Goal: Task Accomplishment & Management: Complete application form

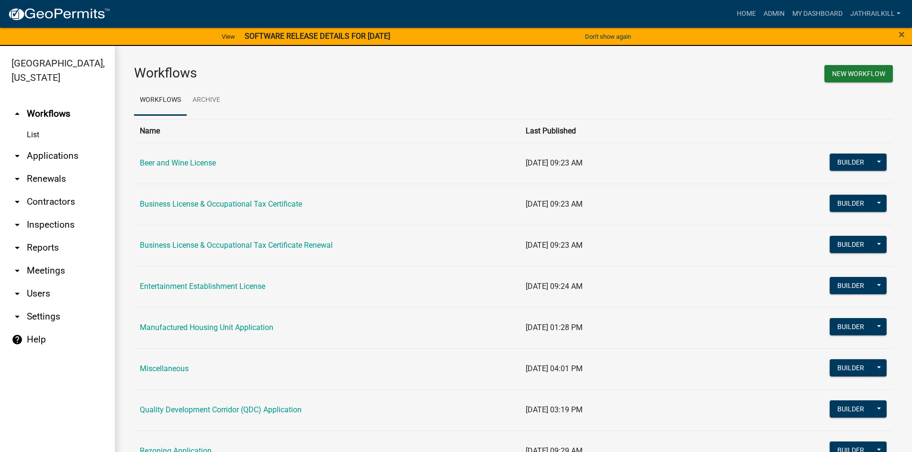
click at [615, 108] on ul "Workflows Archive" at bounding box center [513, 100] width 759 height 30
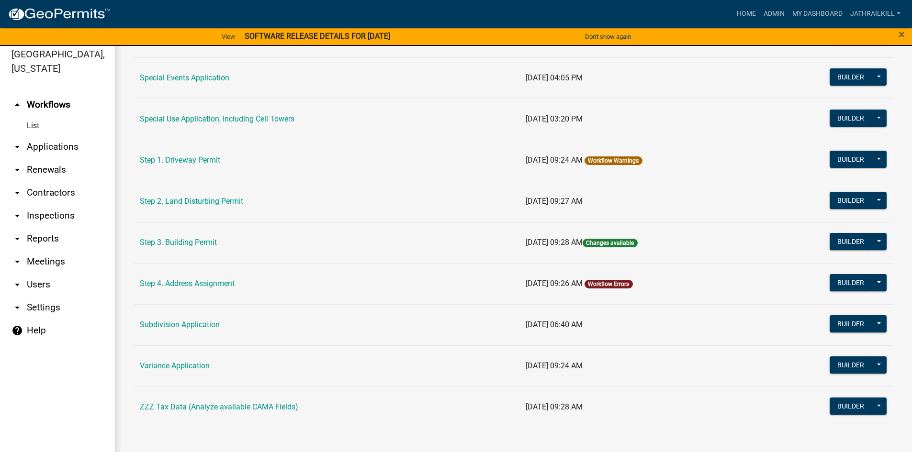
scroll to position [11, 0]
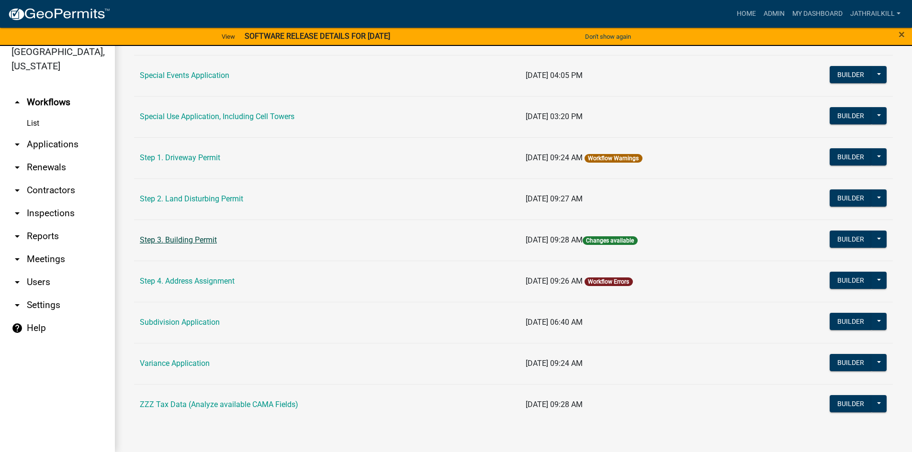
drag, startPoint x: 180, startPoint y: 250, endPoint x: 181, endPoint y: 243, distance: 6.8
click at [180, 250] on td "Step 3. Building Permit" at bounding box center [327, 240] width 386 height 41
click at [205, 240] on link "Step 3. Building Permit" at bounding box center [178, 240] width 77 height 9
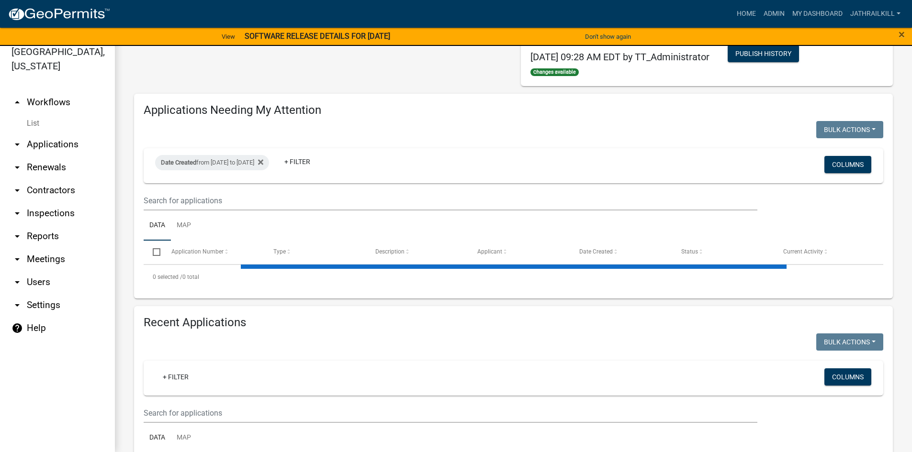
scroll to position [96, 0]
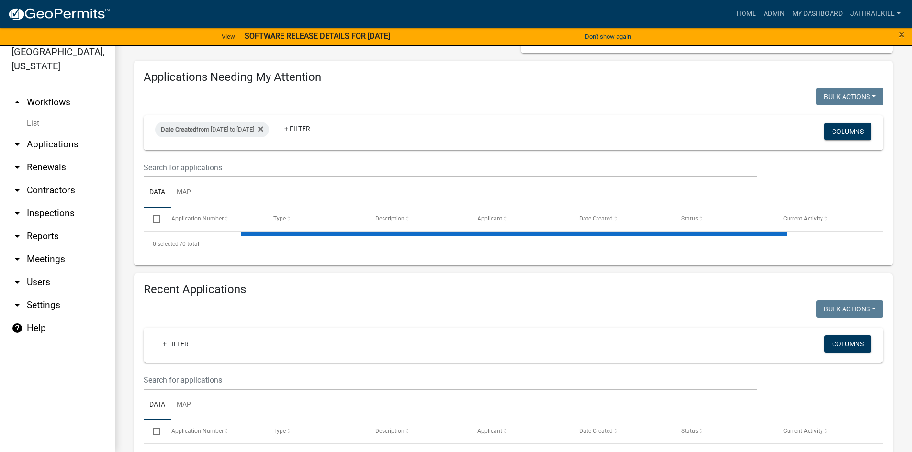
select select "2: 50"
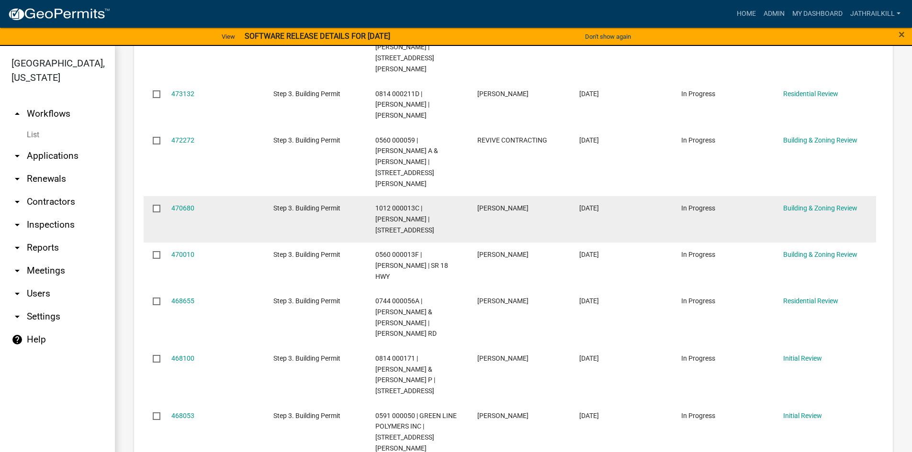
scroll to position [431, 0]
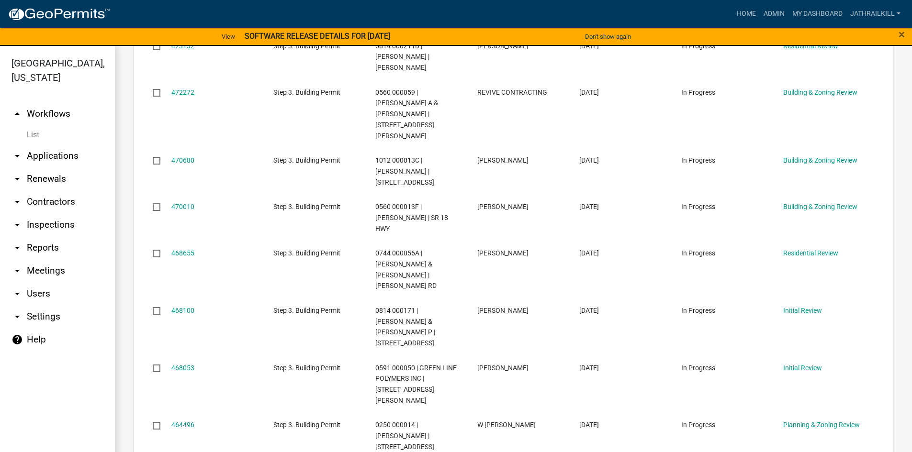
click at [60, 145] on link "arrow_drop_down Applications" at bounding box center [57, 156] width 115 height 23
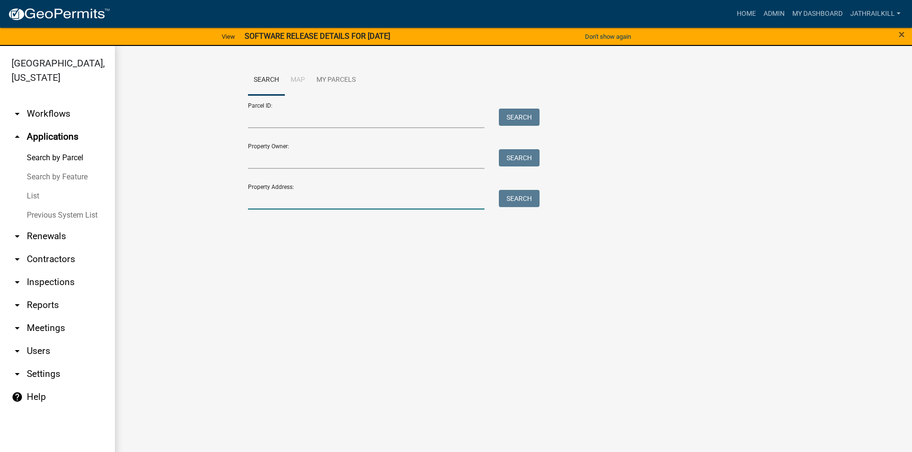
drag, startPoint x: 348, startPoint y: 203, endPoint x: 344, endPoint y: 199, distance: 5.4
click at [346, 201] on input "Property Address:" at bounding box center [366, 200] width 237 height 20
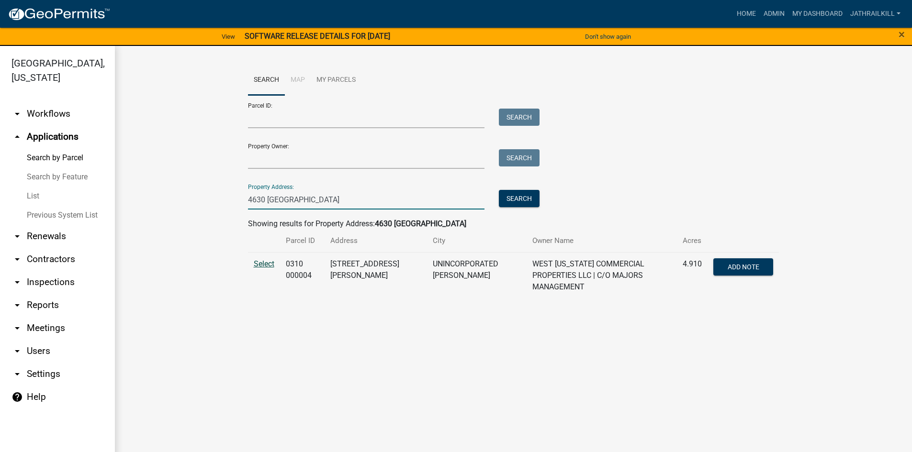
type input "4630 [GEOGRAPHIC_DATA]"
click at [264, 260] on span "Select" at bounding box center [264, 263] width 21 height 9
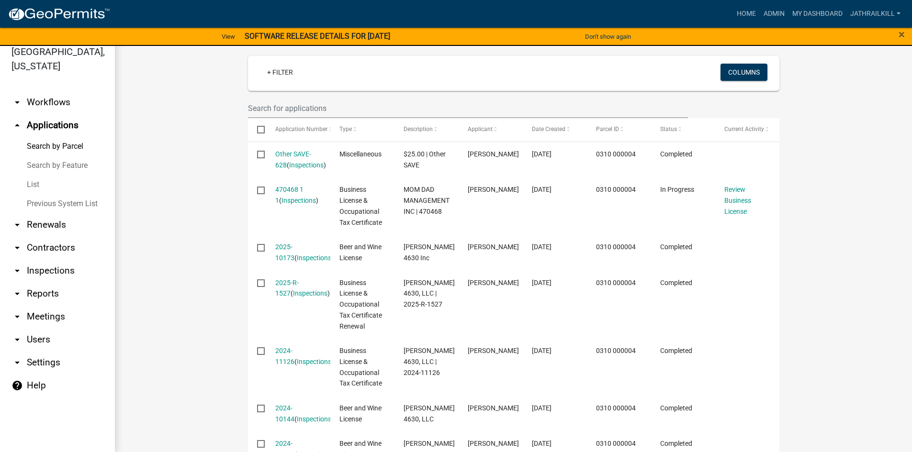
scroll to position [283, 0]
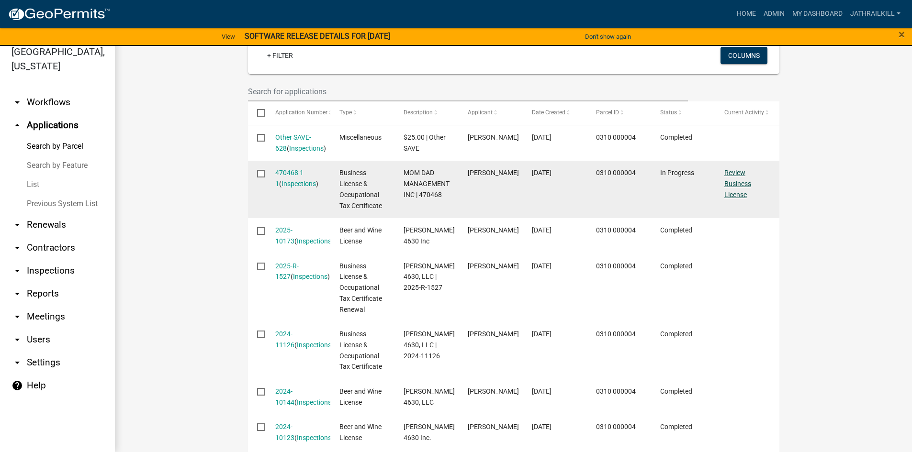
click at [735, 173] on link "Review Business License" at bounding box center [737, 184] width 27 height 30
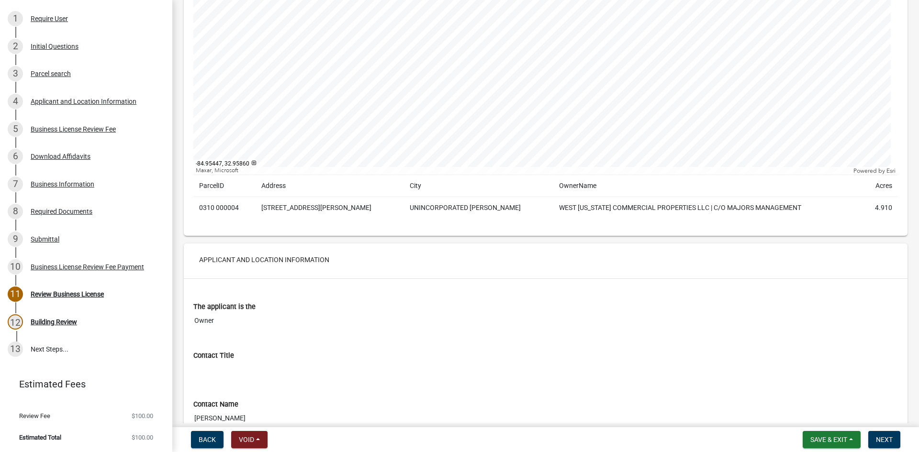
scroll to position [383, 0]
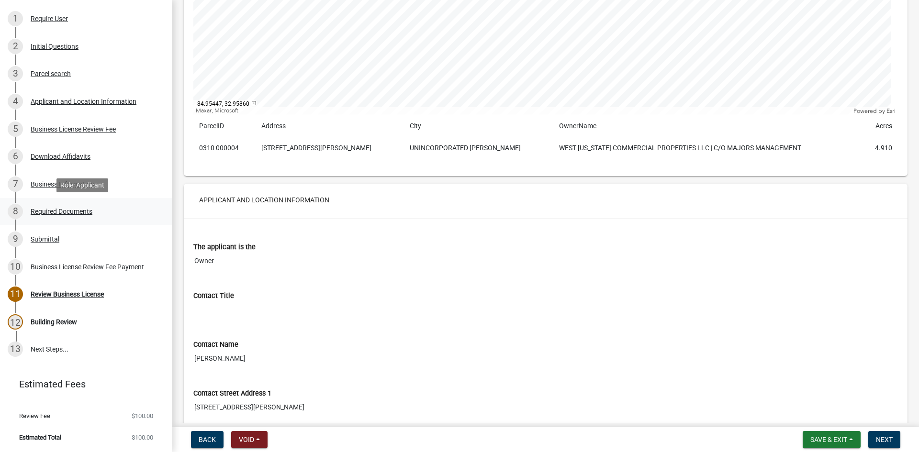
click at [99, 211] on div "8 Required Documents" at bounding box center [82, 211] width 149 height 15
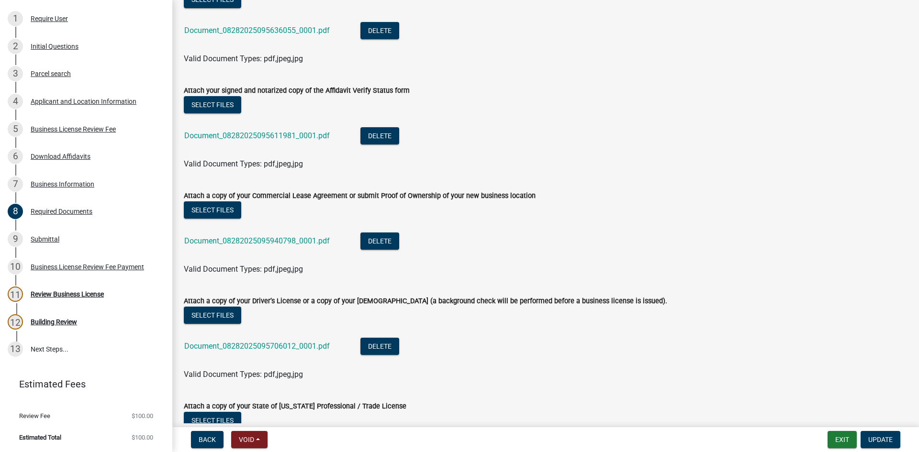
scroll to position [215, 0]
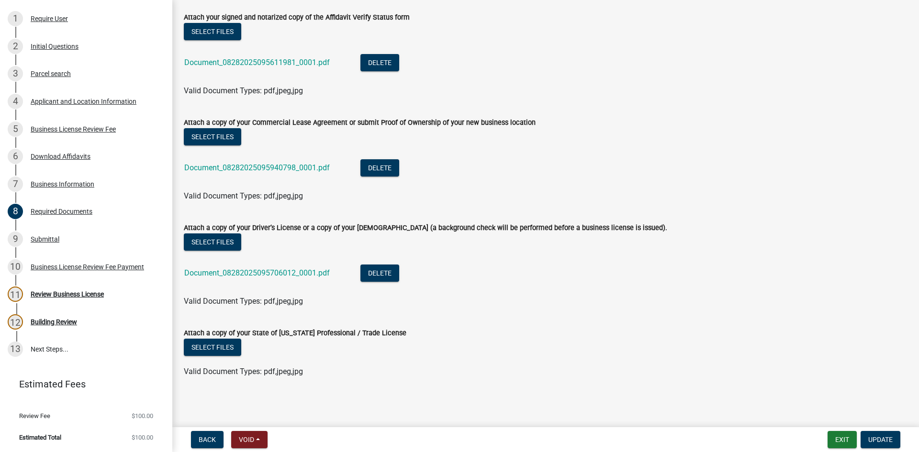
click at [231, 268] on div "Document_08282025095706012_0001.pdf" at bounding box center [264, 275] width 161 height 20
click at [236, 271] on link "Document_08282025095706012_0001.pdf" at bounding box center [257, 273] width 146 height 9
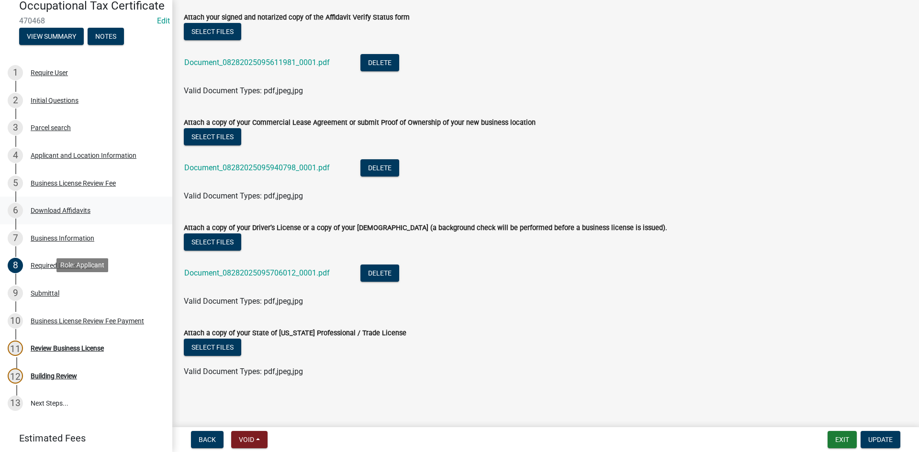
scroll to position [0, 0]
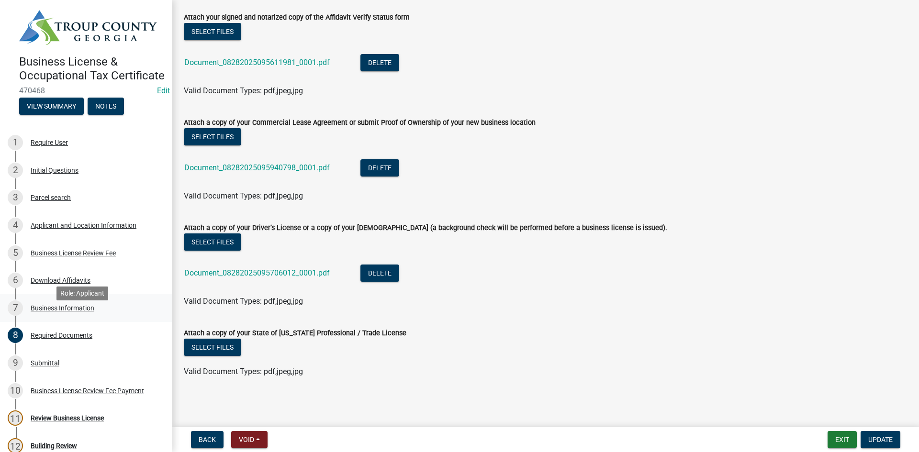
click at [61, 312] on div "Business Information" at bounding box center [63, 308] width 64 height 7
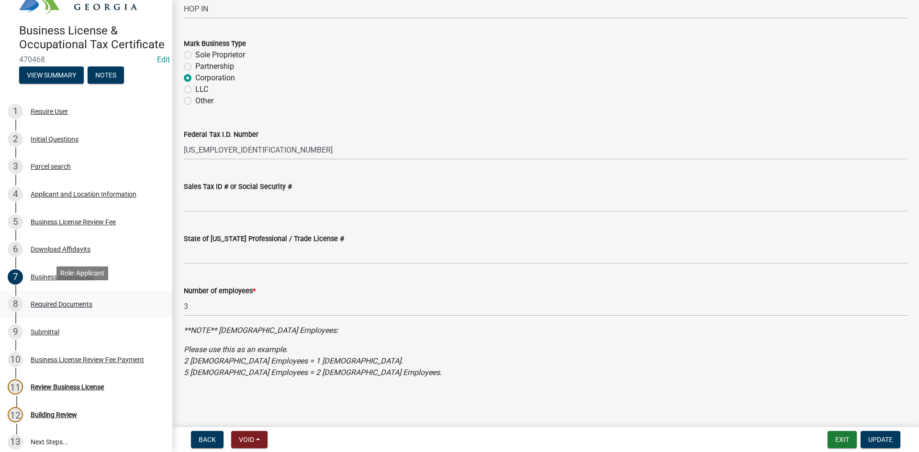
scroll to position [48, 0]
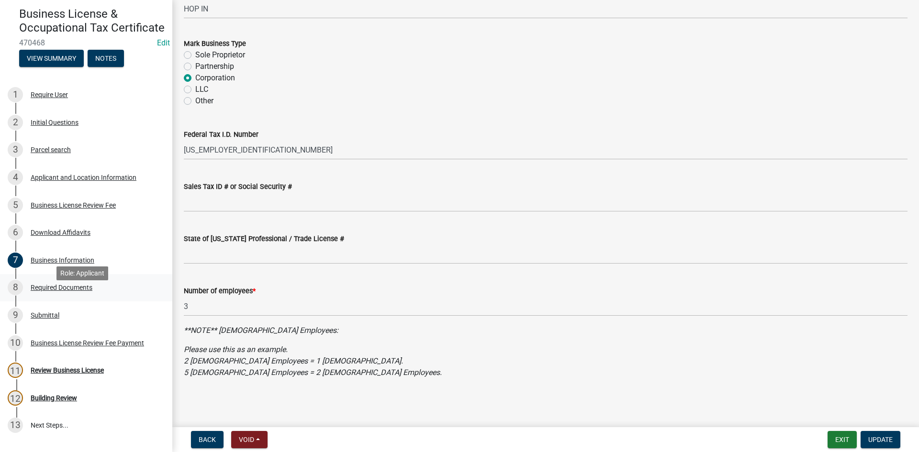
click at [95, 295] on div "8 Required Documents" at bounding box center [82, 287] width 149 height 15
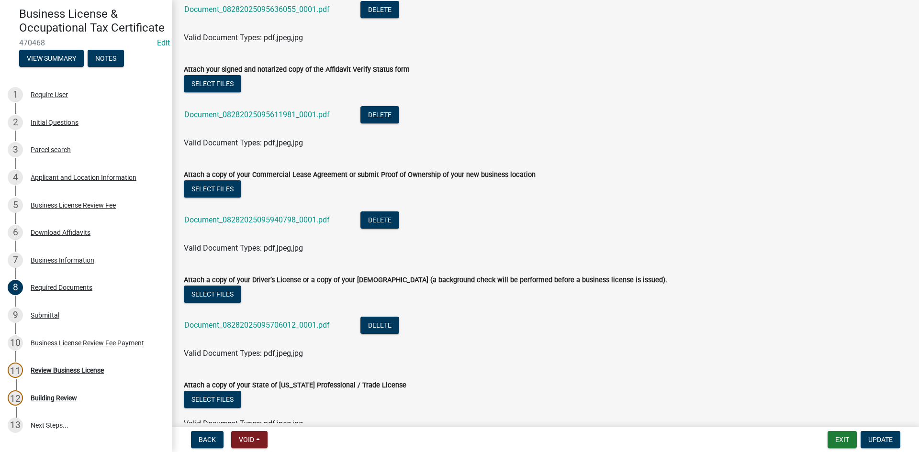
scroll to position [23, 0]
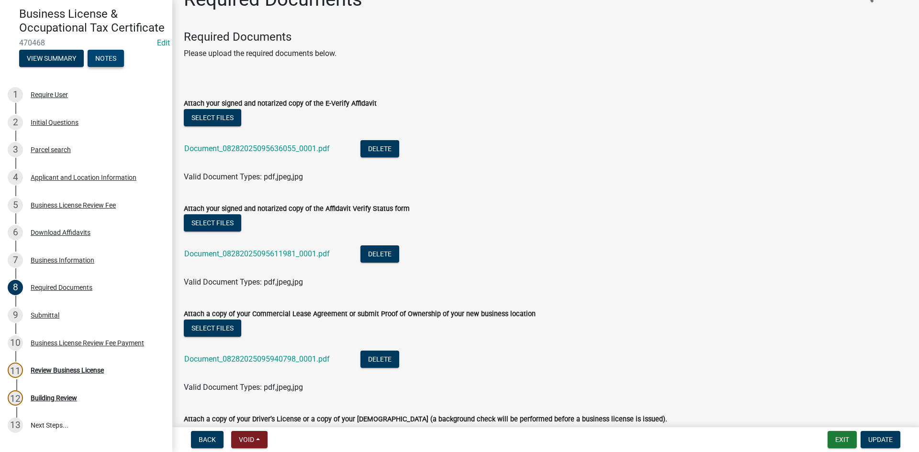
click at [105, 67] on button "Notes" at bounding box center [106, 58] width 36 height 17
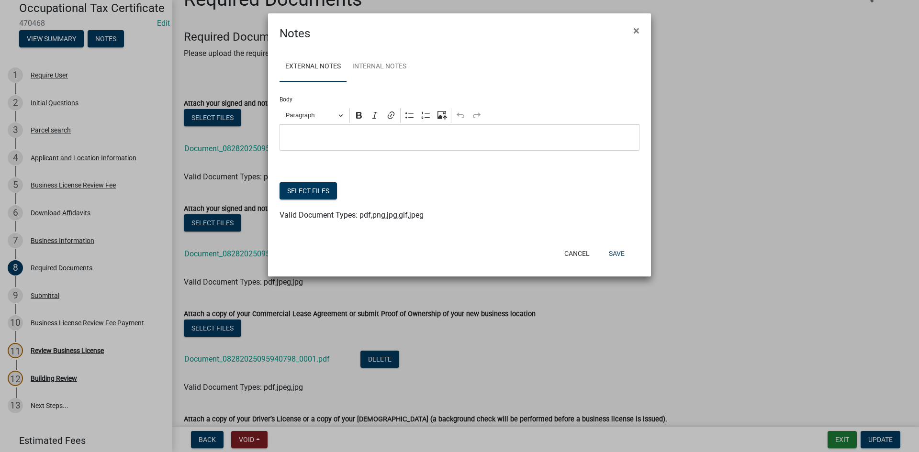
scroll to position [30, 0]
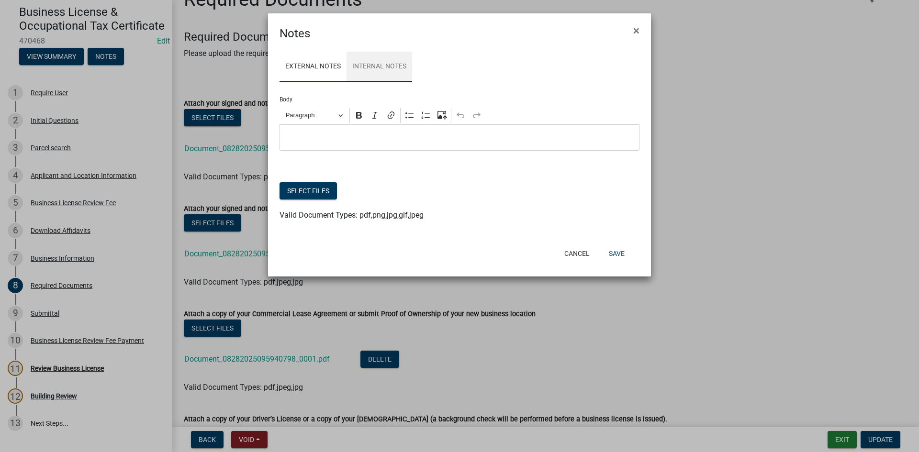
click at [410, 75] on link "Internal Notes" at bounding box center [380, 67] width 66 height 31
drag, startPoint x: 352, startPoint y: 112, endPoint x: 349, endPoint y: 119, distance: 7.7
click at [351, 112] on div "Paragraph Bold Italic Link Bulleted List Numbered List Upload image from comput…" at bounding box center [459, 115] width 356 height 18
drag, startPoint x: 355, startPoint y: 110, endPoint x: 354, endPoint y: 117, distance: 7.2
click at [355, 110] on button "Bold" at bounding box center [359, 115] width 14 height 14
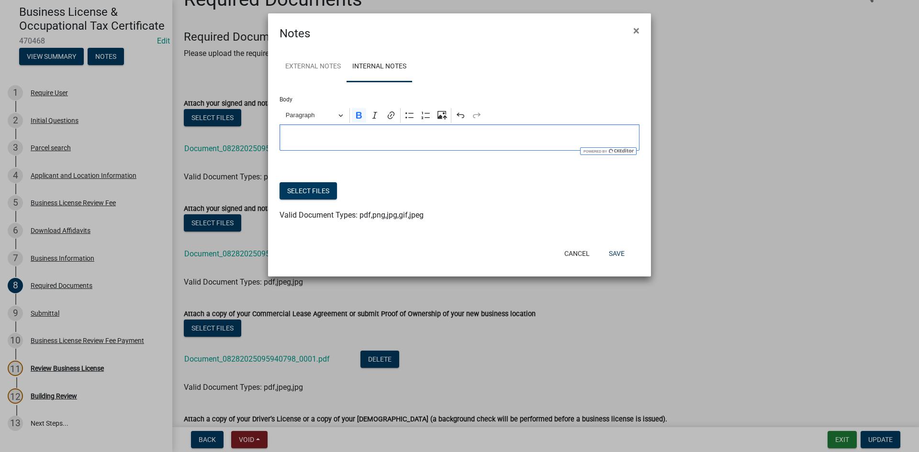
click at [349, 134] on p "Editor editing area: main. Press Alt+0 for help." at bounding box center [460, 137] width 350 height 11
click at [362, 117] on icon "Editor toolbar" at bounding box center [359, 116] width 10 height 10
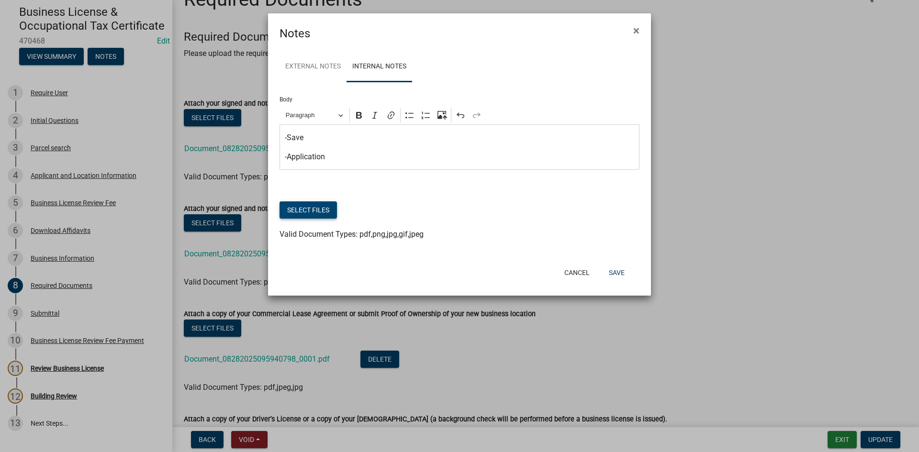
click at [313, 211] on button "Select files" at bounding box center [308, 210] width 57 height 17
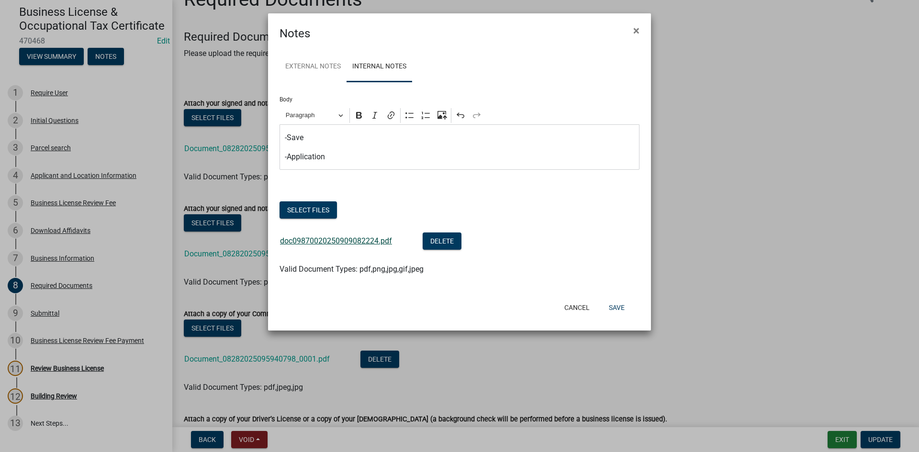
click at [360, 233] on div "doc09870020250909082224.pdf" at bounding box center [343, 243] width 127 height 20
click at [364, 251] on div "doc09870020250909082224.pdf" at bounding box center [343, 243] width 127 height 20
click at [368, 242] on link "doc09870020250909082224.pdf" at bounding box center [336, 240] width 112 height 9
click at [619, 310] on button "Save" at bounding box center [616, 307] width 31 height 17
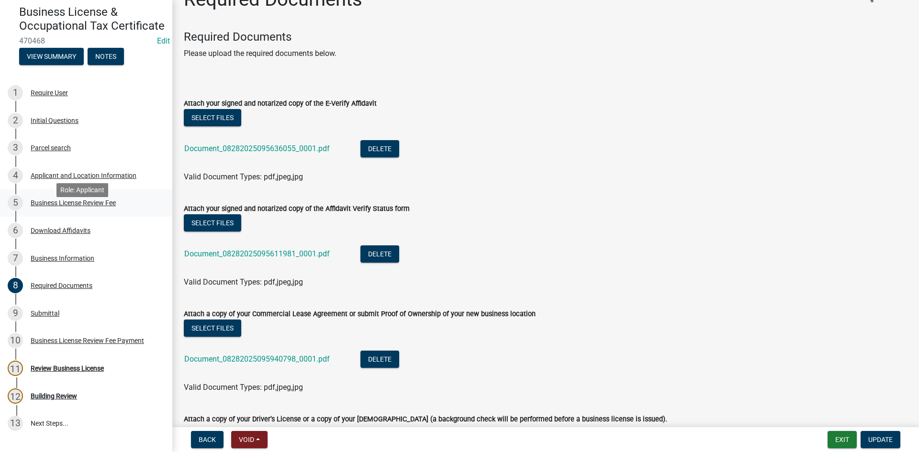
click at [68, 211] on div "5 Business License Review Fee" at bounding box center [82, 202] width 149 height 15
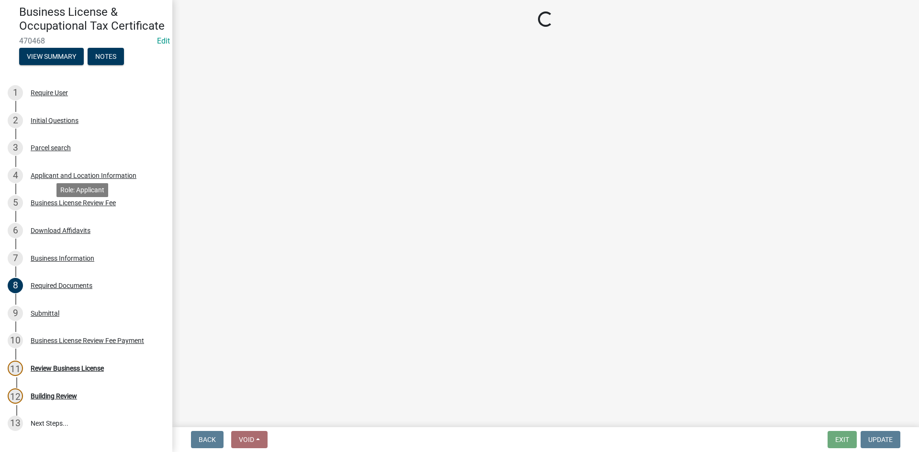
scroll to position [0, 0]
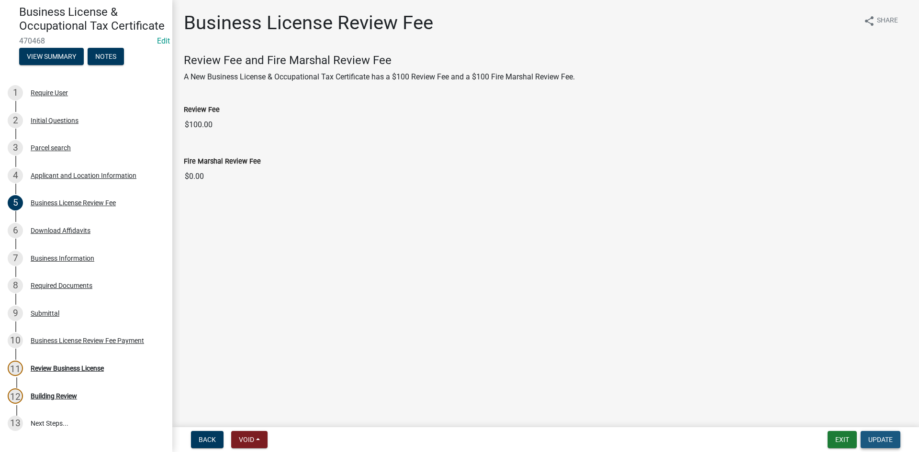
click at [879, 438] on span "Update" at bounding box center [880, 440] width 24 height 8
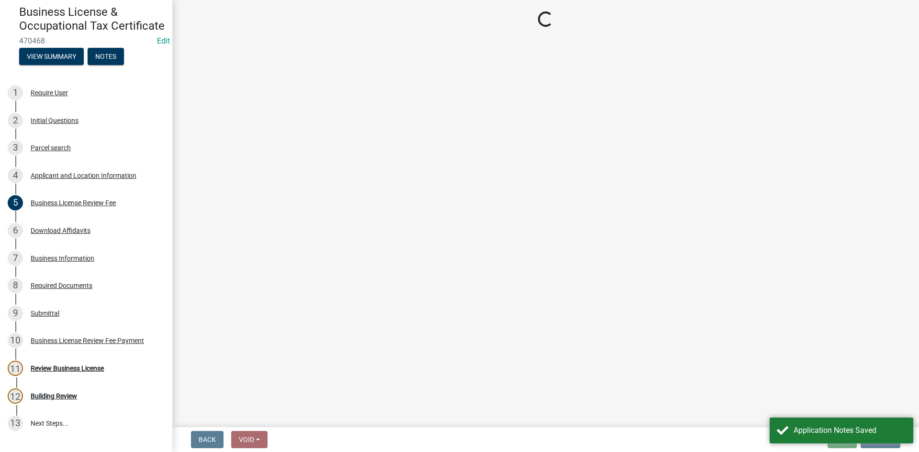
drag, startPoint x: 837, startPoint y: 431, endPoint x: 799, endPoint y: 405, distance: 45.5
click at [837, 431] on div "Application Notes Saved" at bounding box center [850, 430] width 113 height 11
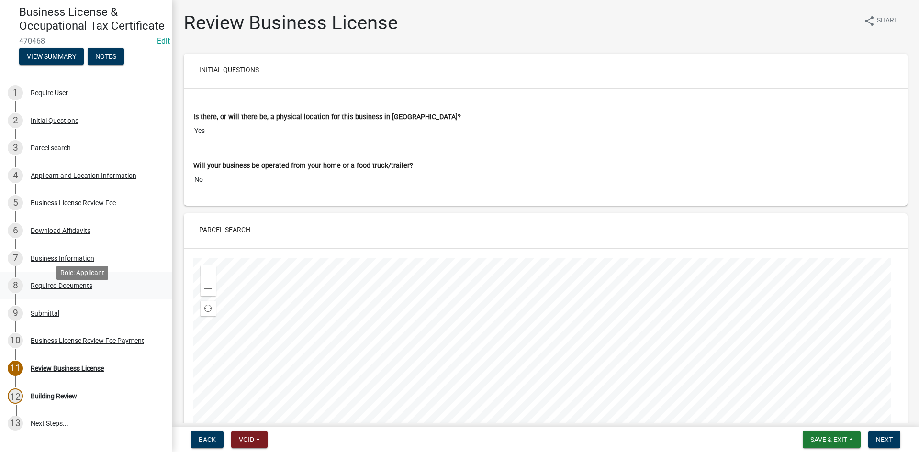
click at [99, 293] on div "8 Required Documents" at bounding box center [82, 285] width 149 height 15
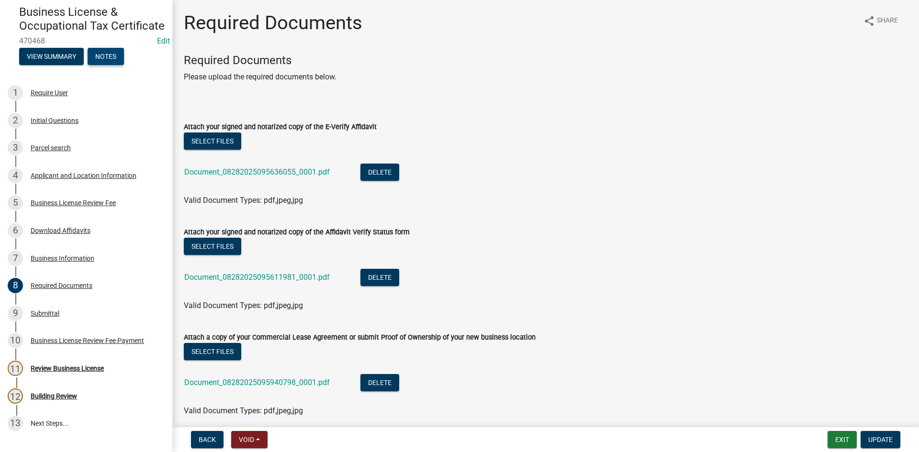
click at [121, 63] on button "Notes" at bounding box center [106, 56] width 36 height 17
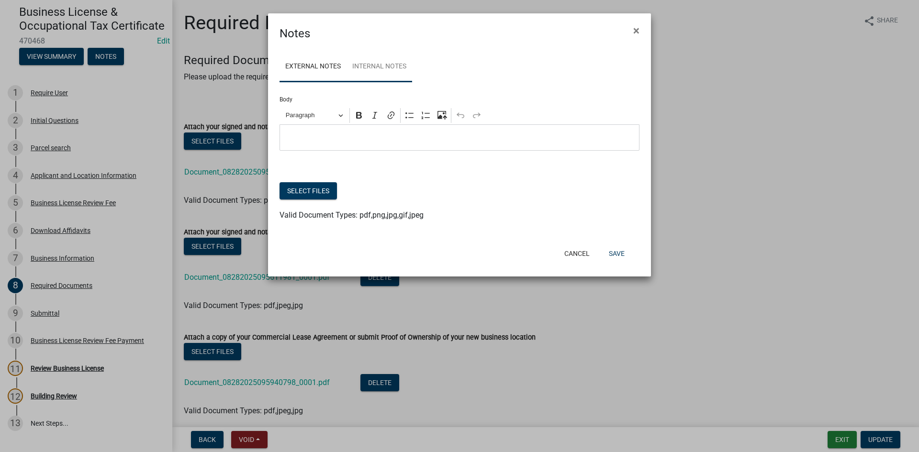
click at [405, 68] on link "Internal Notes" at bounding box center [380, 67] width 66 height 31
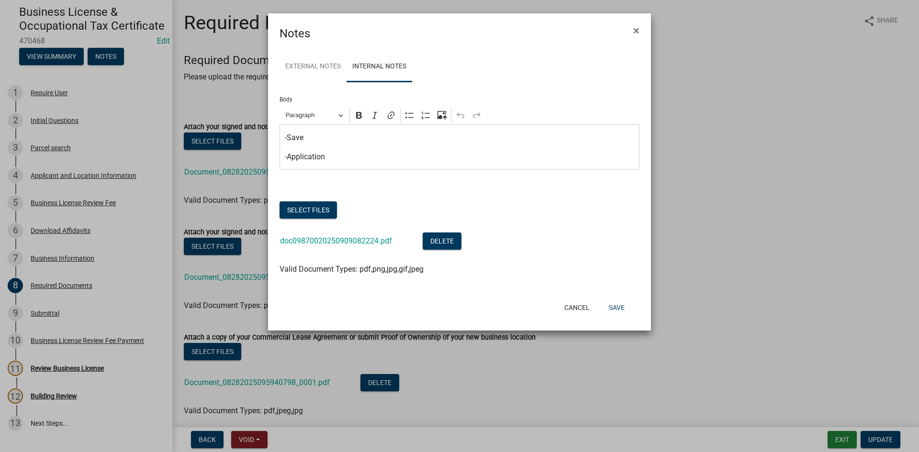
click at [369, 157] on p "-Application" at bounding box center [460, 156] width 350 height 11
click at [308, 212] on button "Select files" at bounding box center [308, 210] width 57 height 17
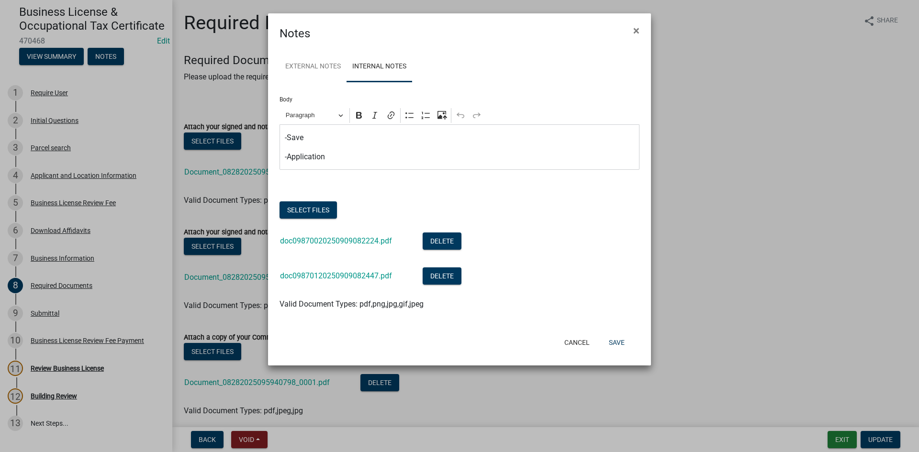
click at [379, 247] on div "doc09870020250909082224.pdf" at bounding box center [343, 243] width 127 height 20
click at [377, 245] on link "doc09870020250909082224.pdf" at bounding box center [336, 240] width 112 height 9
click at [339, 277] on link "doc09870120250909082447.pdf" at bounding box center [336, 275] width 112 height 9
click at [624, 340] on button "Save" at bounding box center [616, 342] width 31 height 17
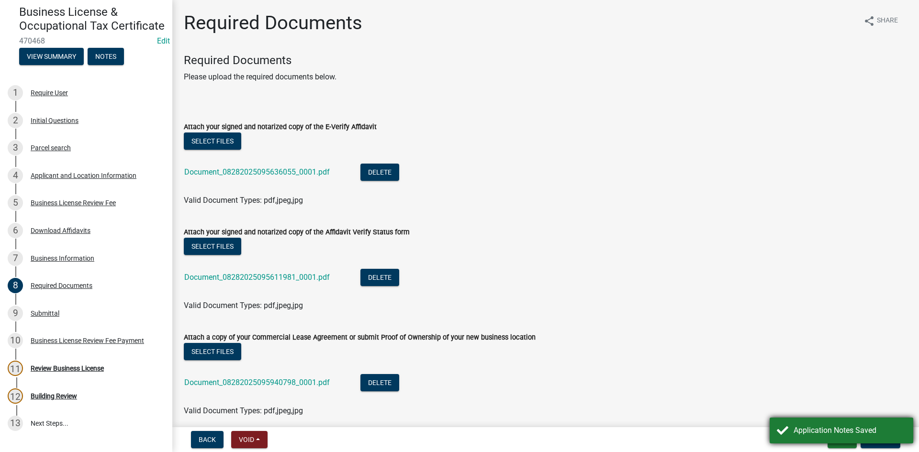
click at [879, 436] on div "Application Notes Saved" at bounding box center [850, 430] width 113 height 11
click at [878, 440] on span "Update" at bounding box center [880, 440] width 24 height 8
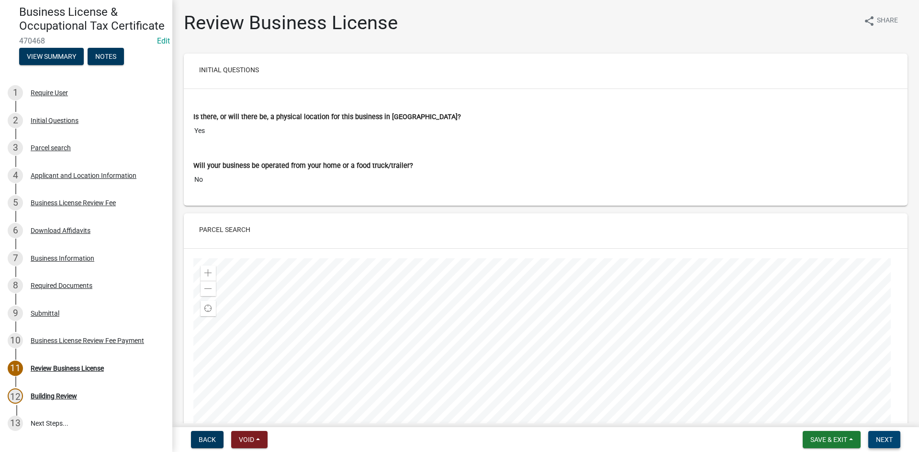
click at [870, 439] on button "Next" at bounding box center [884, 439] width 32 height 17
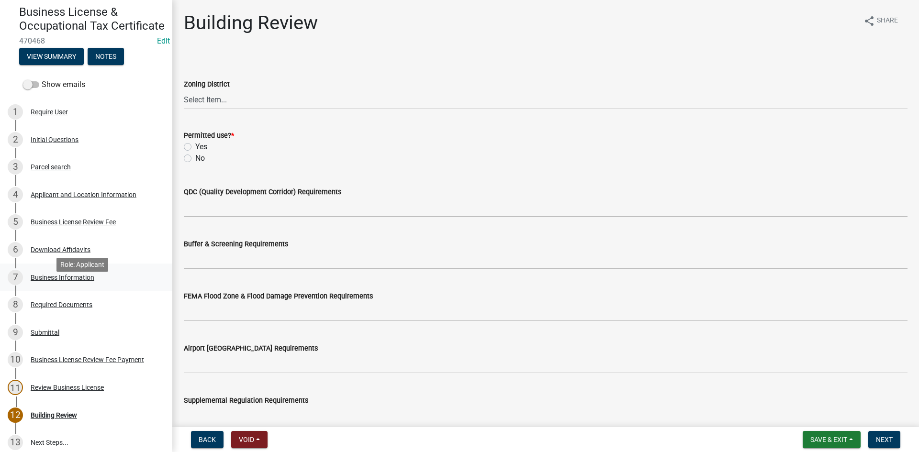
click at [73, 285] on div "7 Business Information" at bounding box center [82, 277] width 149 height 15
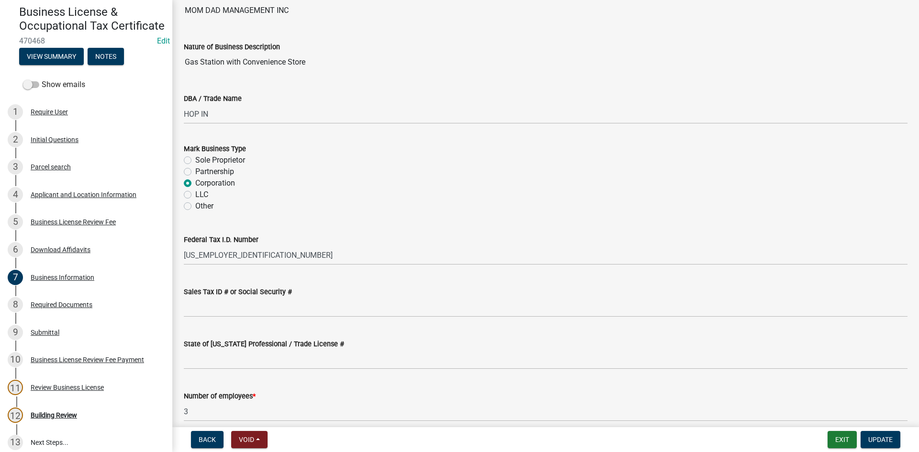
scroll to position [183, 0]
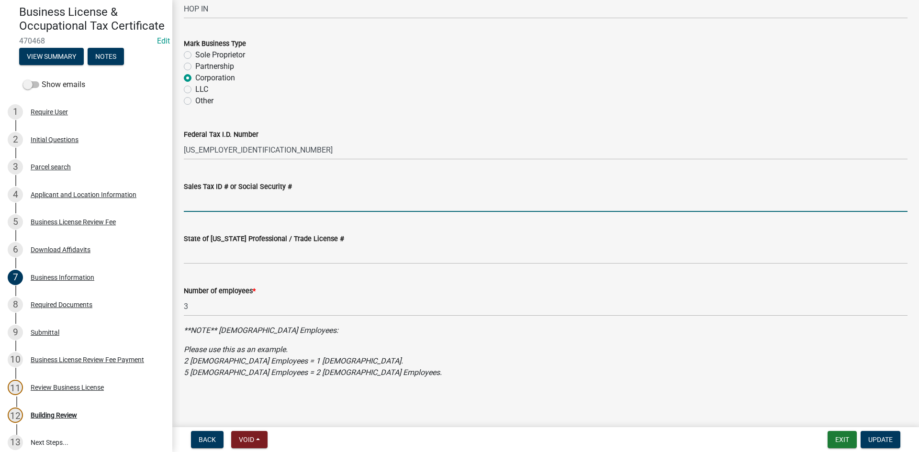
click at [239, 203] on input "Sales Tax ID # or Social Security #" at bounding box center [546, 202] width 724 height 20
type input "309025061"
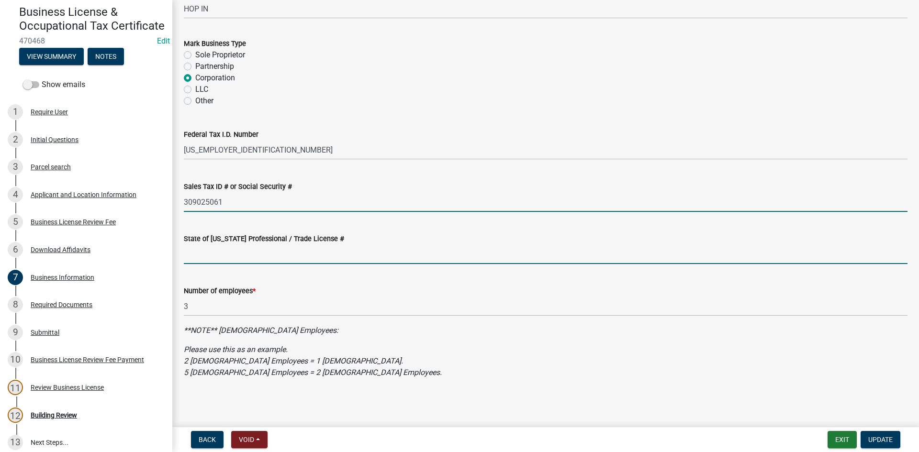
click at [339, 258] on input "State of [US_STATE] Professional / Trade License #" at bounding box center [546, 255] width 724 height 20
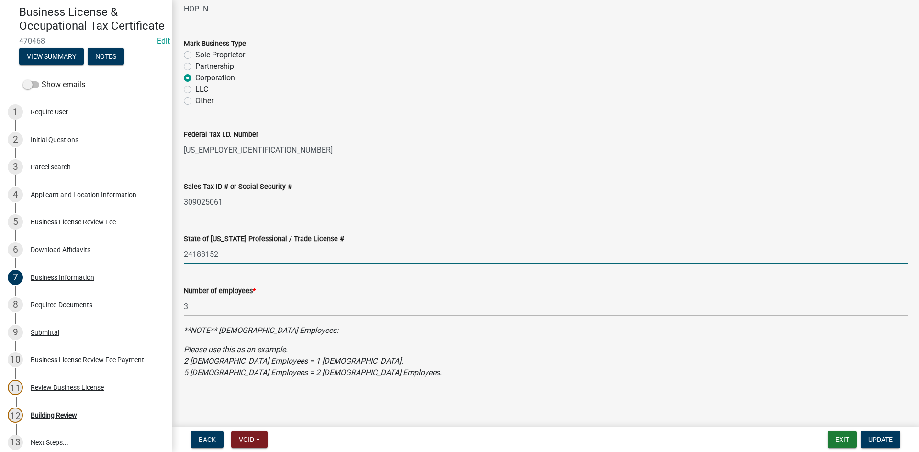
type input "24188152"
click at [872, 430] on nav "Back Void Withdraw Lock Expire Void Exit Update" at bounding box center [545, 440] width 747 height 25
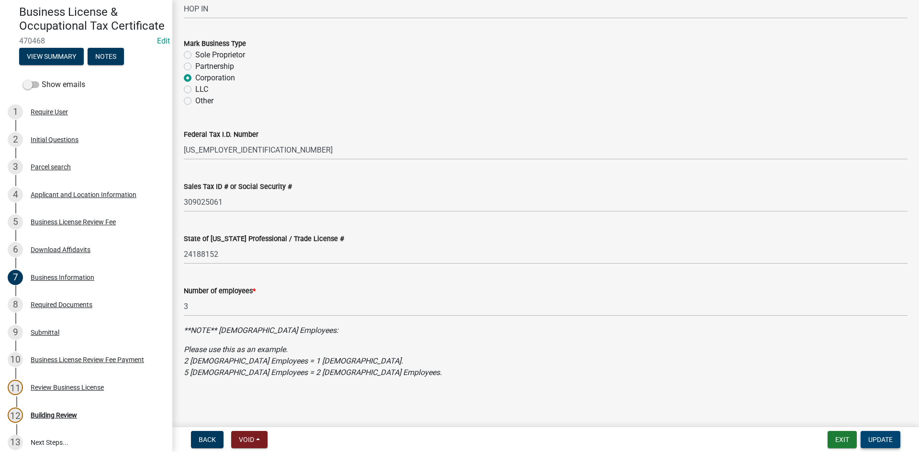
click at [899, 439] on form "Exit Update" at bounding box center [866, 439] width 77 height 17
click at [894, 437] on button "Update" at bounding box center [881, 439] width 40 height 17
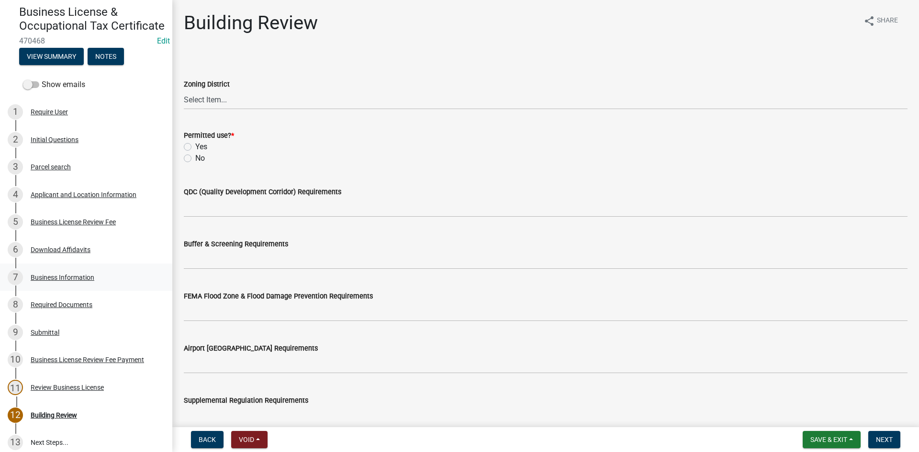
click at [76, 281] on div "Business Information" at bounding box center [63, 277] width 64 height 7
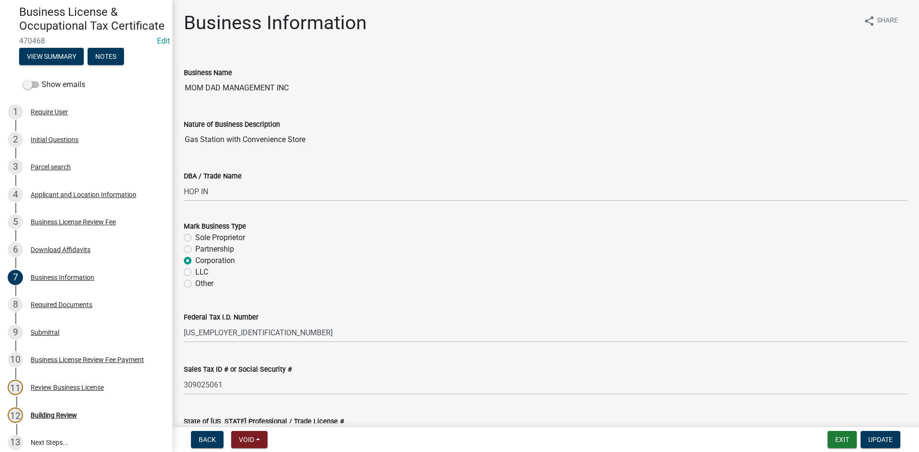
scroll to position [183, 0]
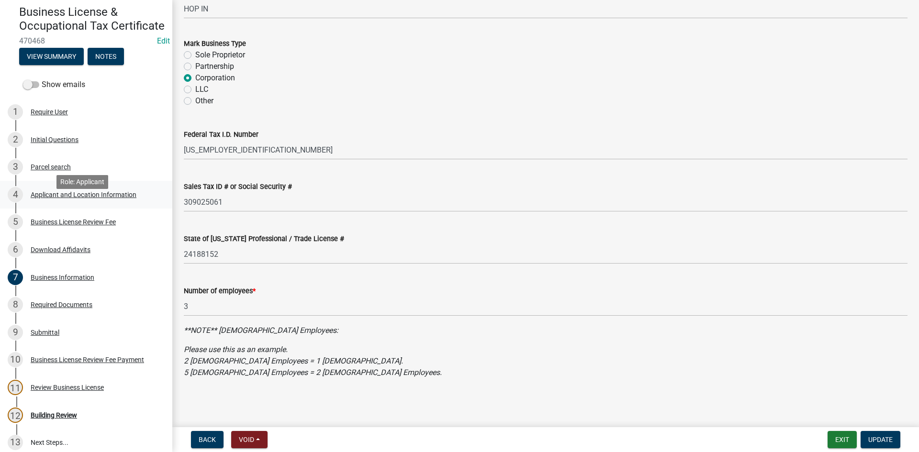
click at [84, 198] on div "Applicant and Location Information" at bounding box center [84, 194] width 106 height 7
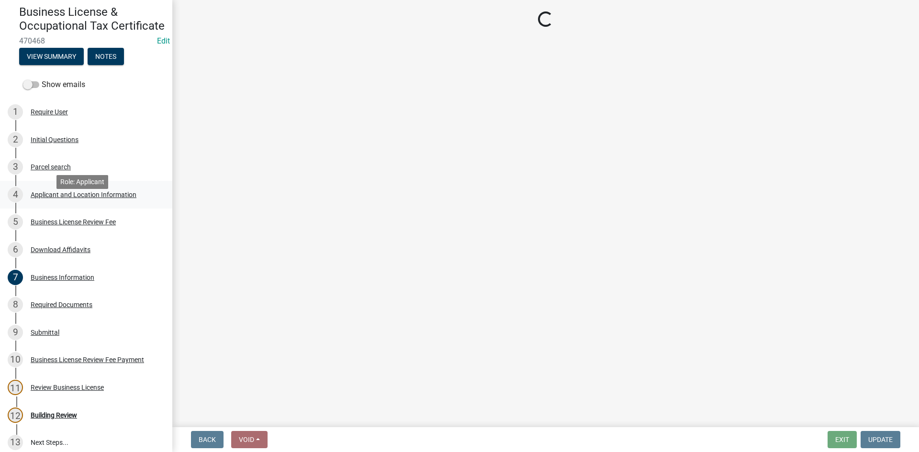
select select "GA"
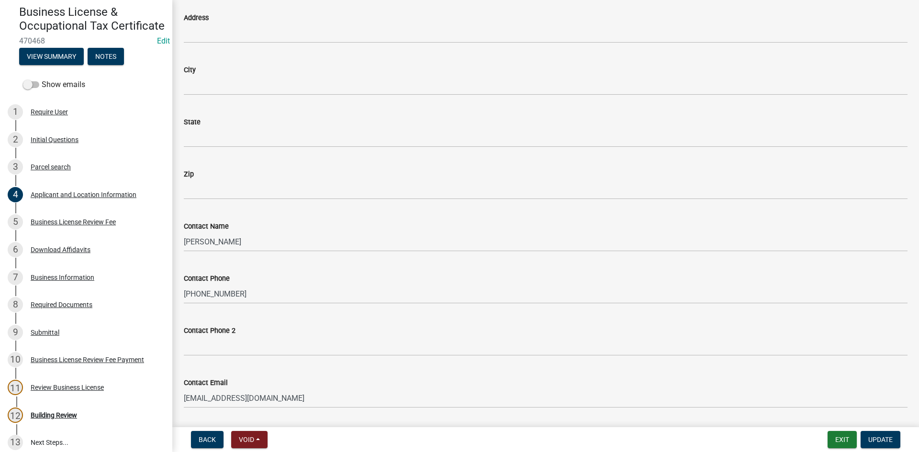
scroll to position [1145, 0]
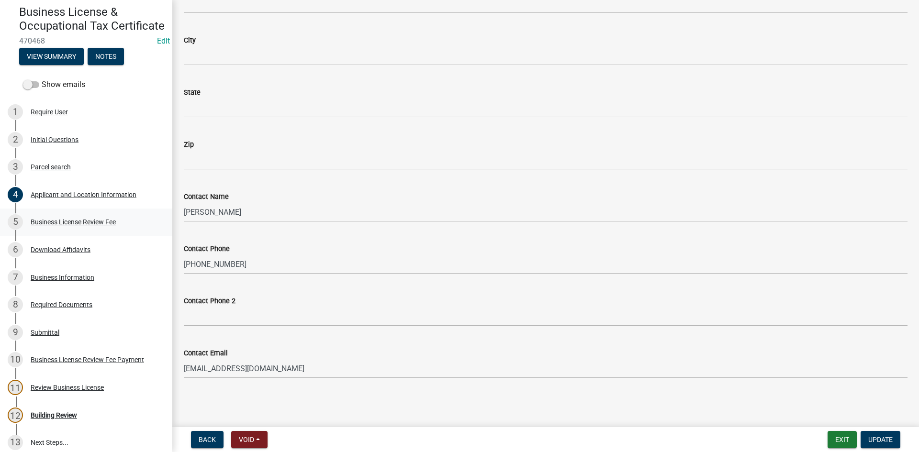
click at [65, 230] on div "5 Business License Review Fee" at bounding box center [82, 221] width 149 height 15
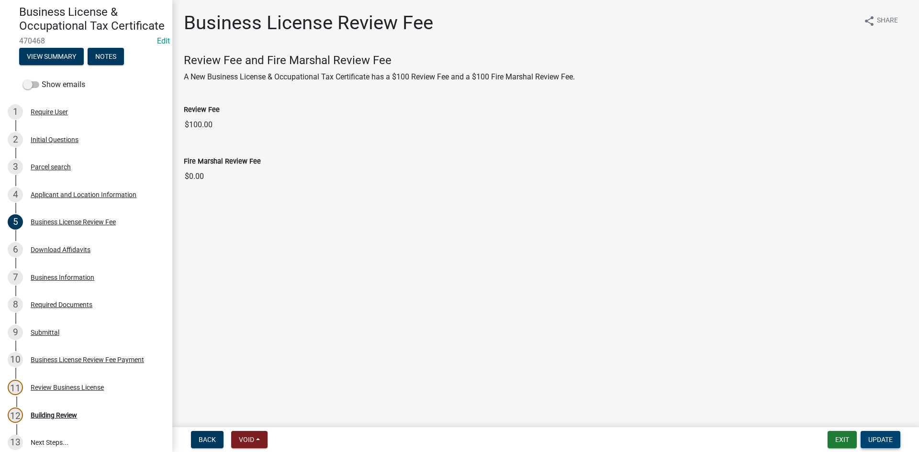
drag, startPoint x: 884, startPoint y: 439, endPoint x: 874, endPoint y: 435, distance: 10.5
click at [880, 438] on span "Update" at bounding box center [880, 440] width 24 height 8
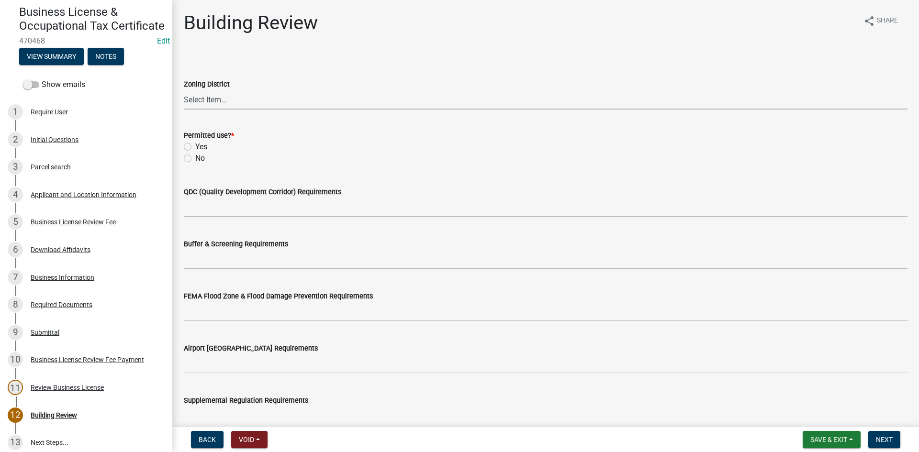
click at [192, 109] on select "Select Item... 01-AG 01-AGR 01-CRVP 01-GC 01-GI 01-LC 01-LR 01-LRR 01-MFR 01-MH…" at bounding box center [546, 100] width 724 height 20
click at [207, 102] on select "Select Item... 01-AG 01-AGR 01-CRVP 01-GC 01-GI 01-LC 01-LR 01-LRR 01-MFR 01-MH…" at bounding box center [546, 100] width 724 height 20
click at [208, 106] on select "Select Item... 01-AG 01-AGR 01-CRVP 01-GC 01-GI 01-LC 01-LR 01-LRR 01-MFR 01-MH…" at bounding box center [546, 100] width 724 height 20
click at [184, 90] on select "Select Item... 01-AG 01-AGR 01-CRVP 01-GC 01-GI 01-LC 01-LR 01-LRR 01-MFR 01-MH…" at bounding box center [546, 100] width 724 height 20
select select "4fb28435-85f6-45fc-9ed9-eca9fe0aa3fd"
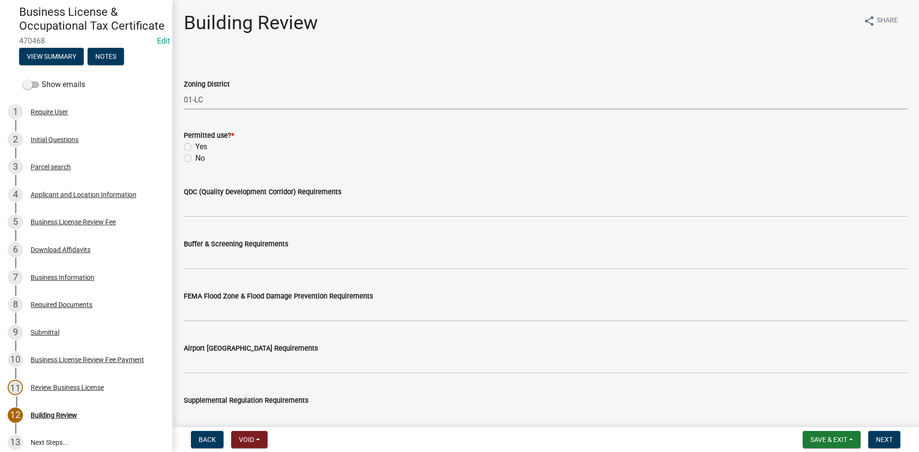
click at [195, 145] on label "Yes" at bounding box center [201, 146] width 12 height 11
click at [195, 145] on input "Yes" at bounding box center [198, 144] width 6 height 6
radio input "true"
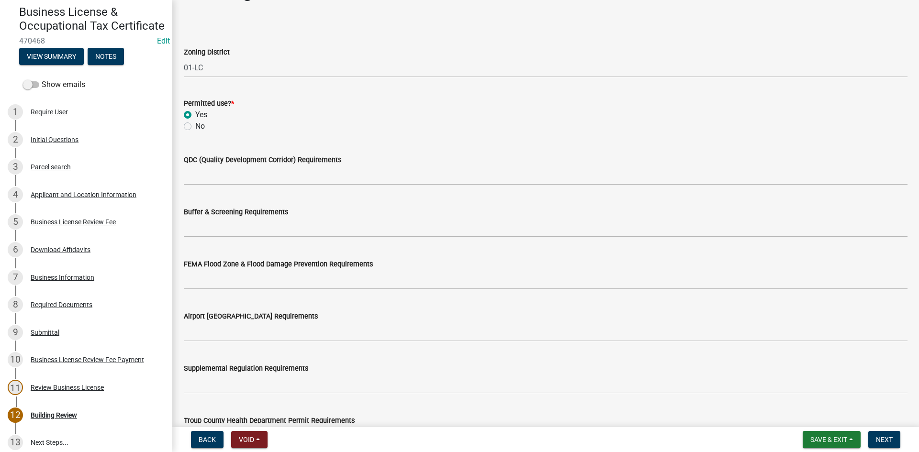
scroll to position [48, 0]
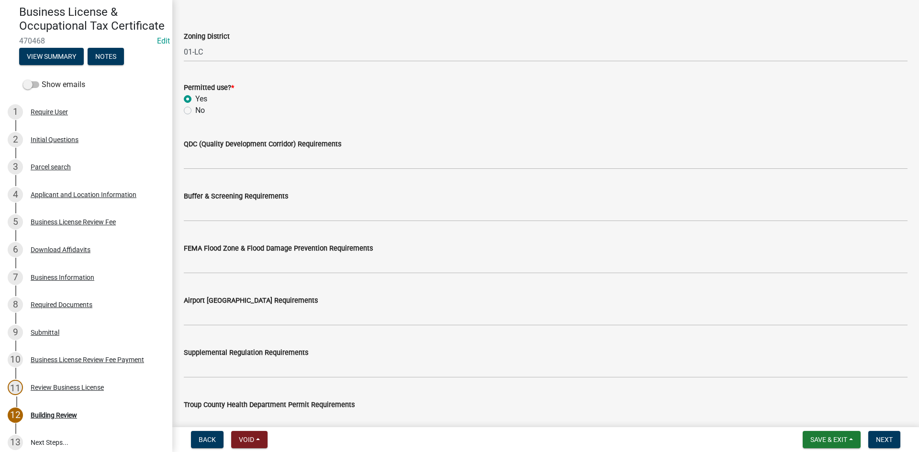
click at [247, 83] on div "Permitted use? *" at bounding box center [546, 87] width 724 height 11
click at [237, 50] on select "Select Item... 01-AG 01-AGR 01-CRVP 01-GC 01-GI 01-LC 01-LR 01-LRR 01-MFR 01-MH…" at bounding box center [546, 52] width 724 height 20
click at [287, 42] on select "Select Item... 01-AG 01-AGR 01-CRVP 01-GC 01-GI 01-LC 01-LR 01-LRR 01-MFR 01-MH…" at bounding box center [546, 52] width 724 height 20
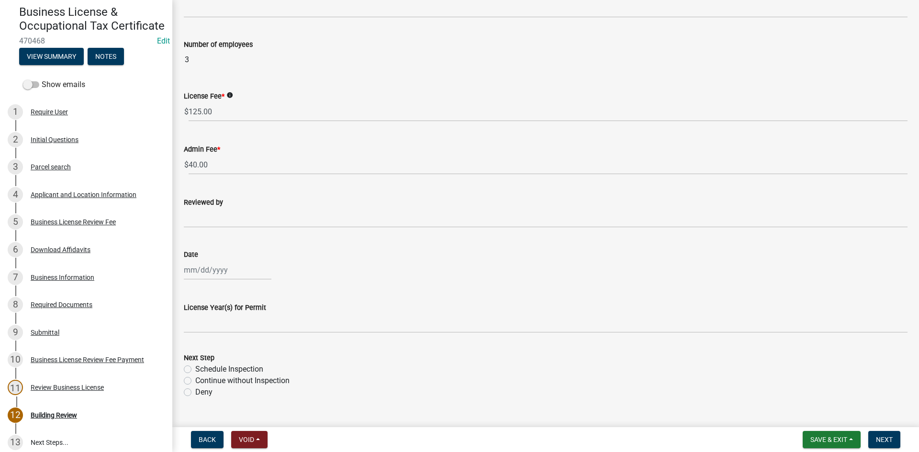
scroll to position [533, 0]
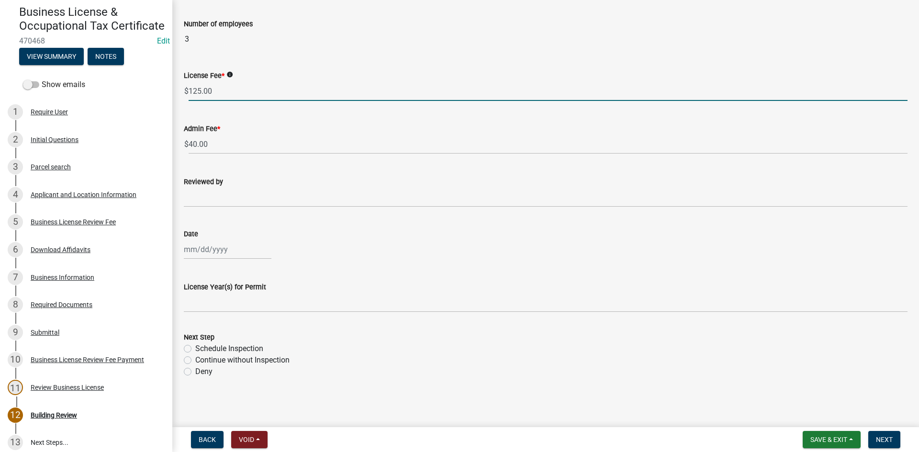
click at [220, 89] on input "125.00" at bounding box center [548, 91] width 719 height 20
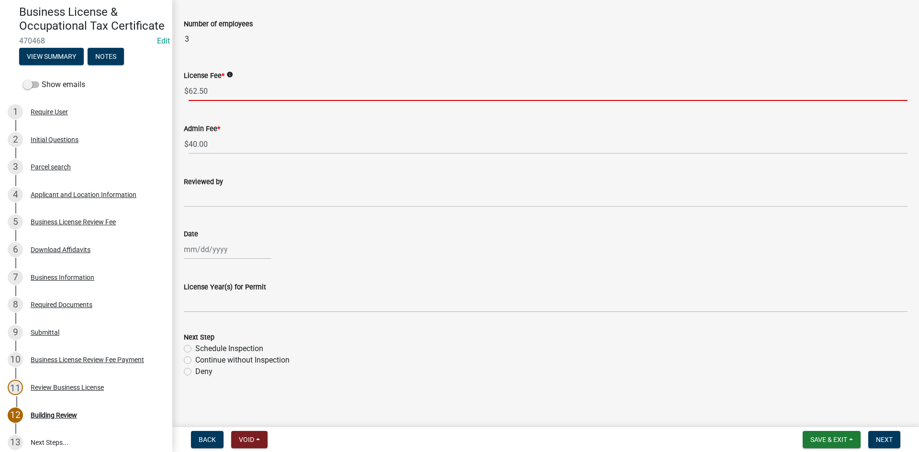
type input "62.50"
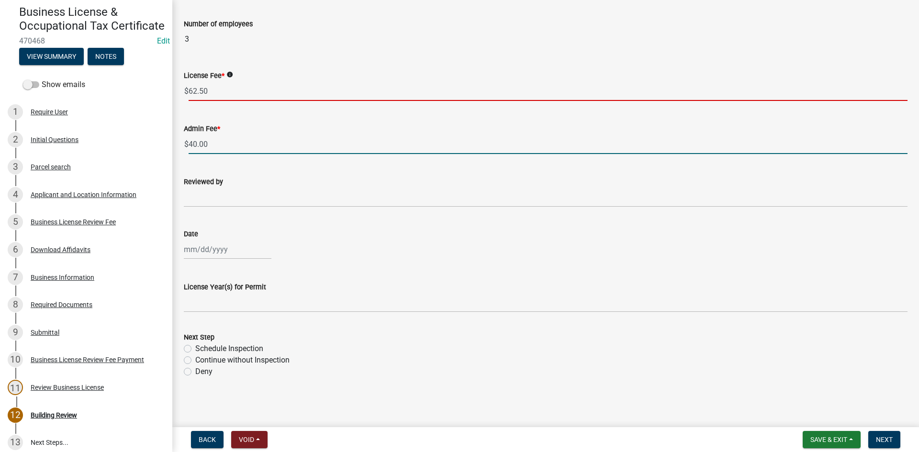
click at [247, 146] on input "40.00" at bounding box center [548, 145] width 719 height 20
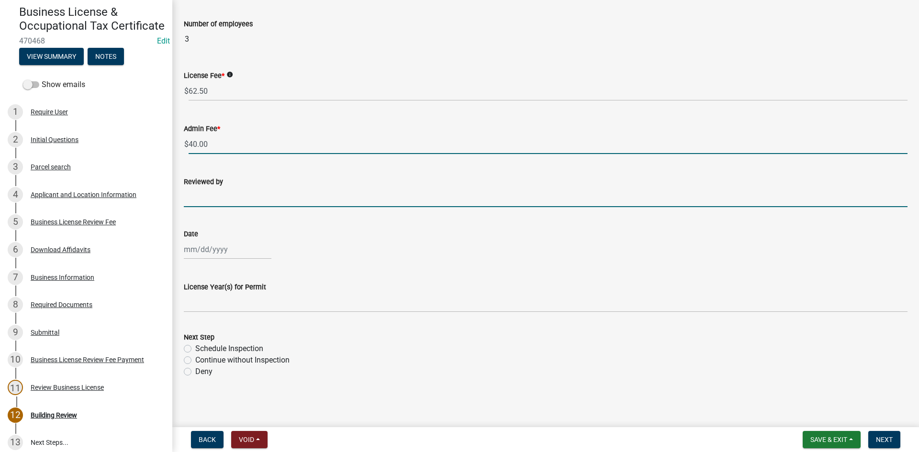
click at [238, 189] on input "Reviewed by" at bounding box center [546, 198] width 724 height 20
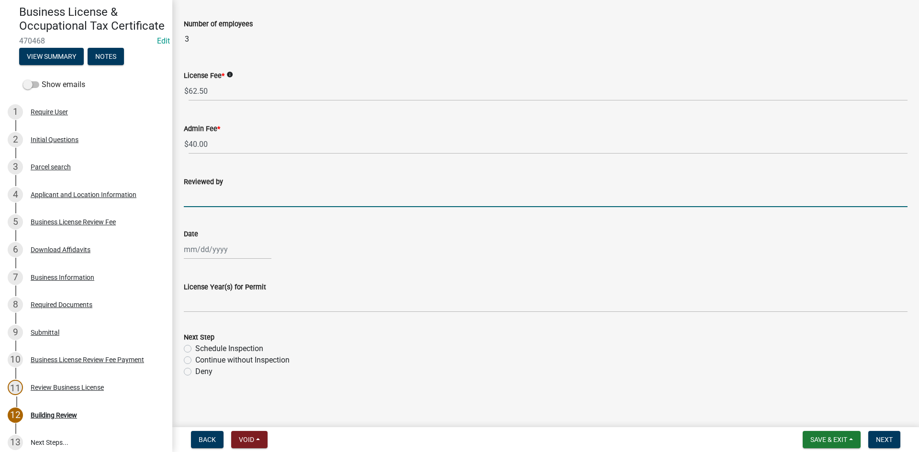
type input "[PERSON_NAME]"
select select "9"
select select "2025"
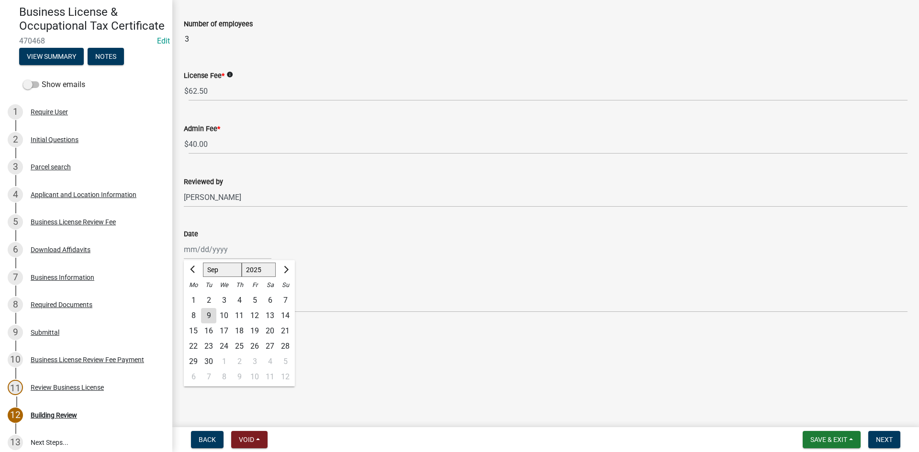
drag, startPoint x: 241, startPoint y: 248, endPoint x: 235, endPoint y: 246, distance: 6.5
click at [235, 246] on div "[PERSON_NAME] Feb Mar Apr [PERSON_NAME][DATE] Oct Nov [DATE] 1526 1527 1528 152…" at bounding box center [228, 250] width 88 height 20
click at [208, 313] on div "9" at bounding box center [208, 315] width 15 height 15
type input "[DATE]"
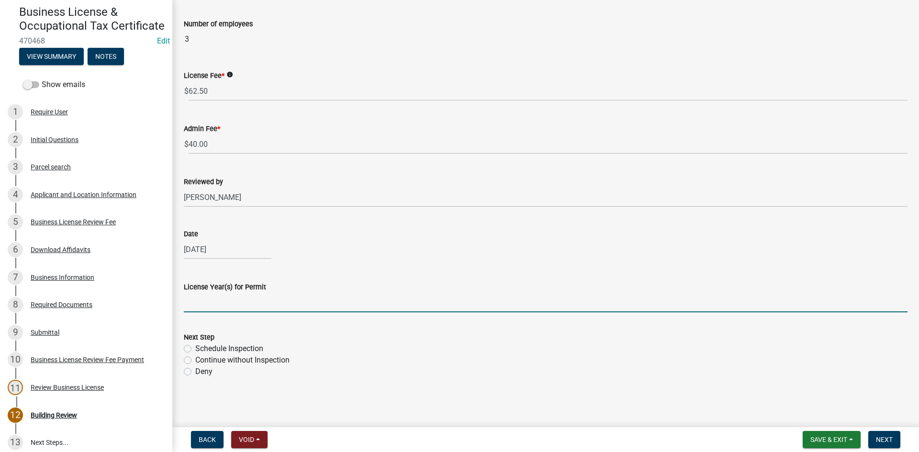
click at [225, 304] on input "License Year(s) for Permit" at bounding box center [546, 303] width 724 height 20
type input "2025"
click at [195, 360] on label "Continue without Inspection" at bounding box center [242, 360] width 94 height 11
click at [195, 360] on input "Continue without Inspection" at bounding box center [198, 358] width 6 height 6
radio input "true"
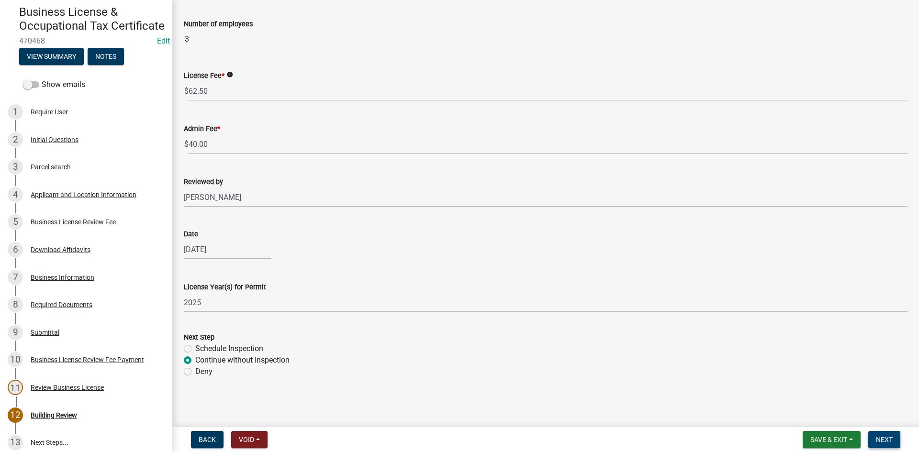
click at [877, 443] on span "Next" at bounding box center [884, 440] width 17 height 8
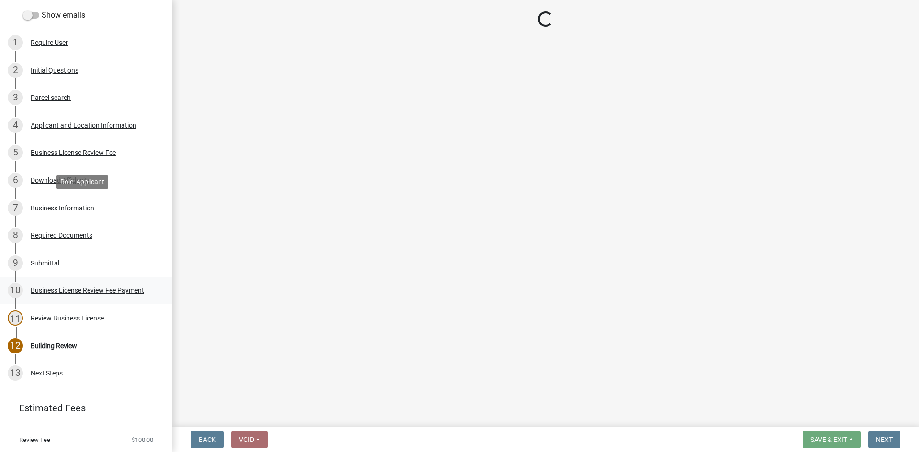
scroll to position [137, 0]
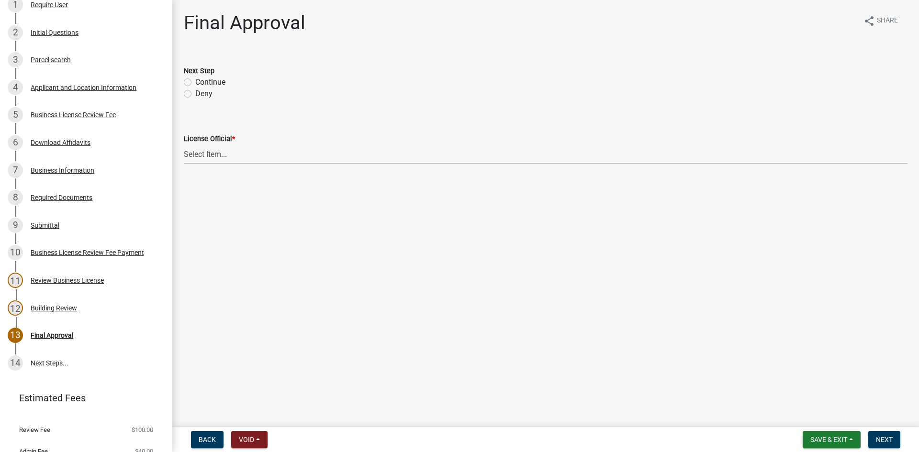
click at [188, 79] on div "Next Step Continue Deny" at bounding box center [546, 82] width 724 height 34
click at [195, 83] on label "Continue" at bounding box center [210, 82] width 30 height 11
click at [195, 83] on input "Continue" at bounding box center [198, 80] width 6 height 6
radio input "true"
drag, startPoint x: 300, startPoint y: 190, endPoint x: 288, endPoint y: 163, distance: 29.8
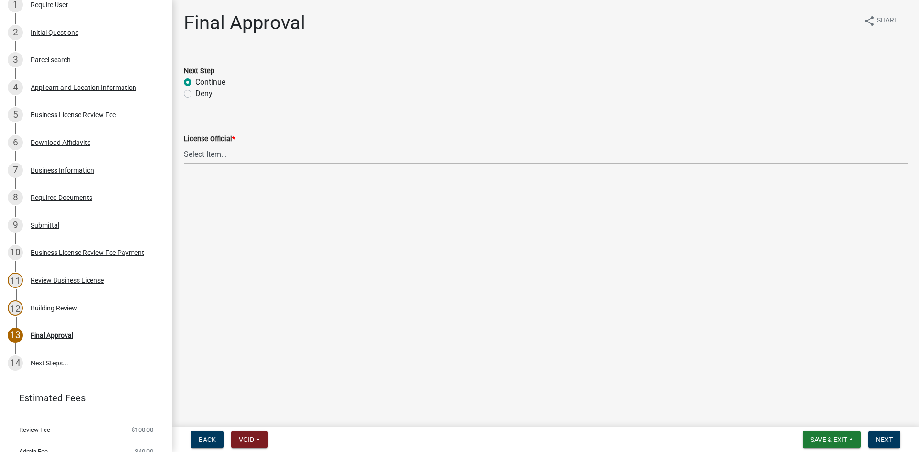
click at [298, 183] on main "Final Approval share Share Next Step Continue Deny License Official * Select It…" at bounding box center [545, 212] width 747 height 424
click at [286, 162] on select "Select Item... [PERSON_NAME] [PERSON_NAME] [PERSON_NAME] [PERSON_NAME]" at bounding box center [546, 155] width 724 height 20
click at [184, 145] on select "Select Item... [PERSON_NAME] [PERSON_NAME] [PERSON_NAME] [PERSON_NAME]" at bounding box center [546, 155] width 724 height 20
select select "0b76bba7-3d57-465a-8fd8-bdc110be1b33"
click at [883, 438] on span "Next" at bounding box center [884, 440] width 17 height 8
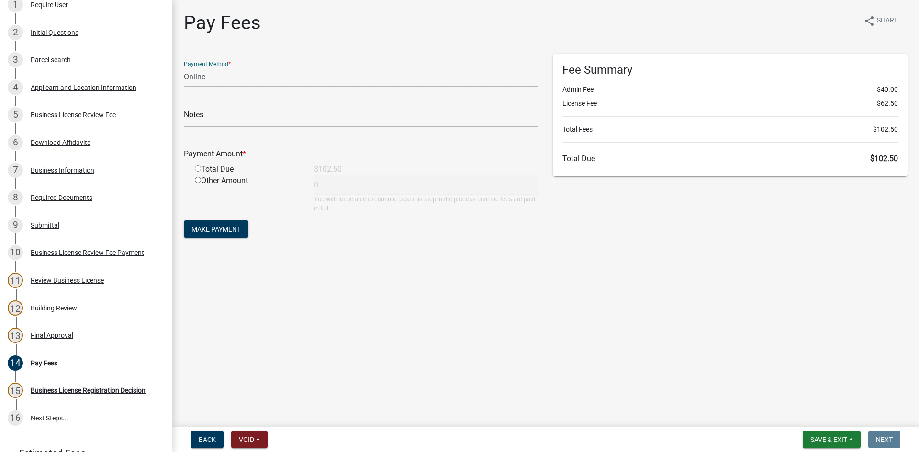
click at [222, 73] on select "Credit Card POS Check Cash Online" at bounding box center [361, 77] width 355 height 20
click at [184, 67] on select "Credit Card POS Check Cash Online" at bounding box center [361, 77] width 355 height 20
click at [249, 77] on select "Credit Card POS Check Cash Online" at bounding box center [361, 77] width 355 height 20
select select "2: 1"
click at [184, 67] on select "Credit Card POS Check Cash Online" at bounding box center [361, 77] width 355 height 20
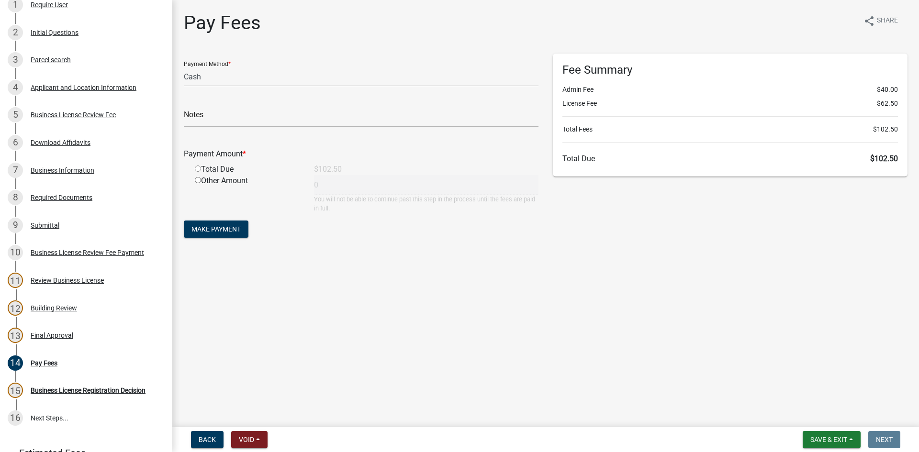
click at [197, 171] on input "radio" at bounding box center [198, 169] width 6 height 6
radio input "true"
type input "102.5"
click at [230, 228] on span "Make Payment" at bounding box center [215, 229] width 49 height 8
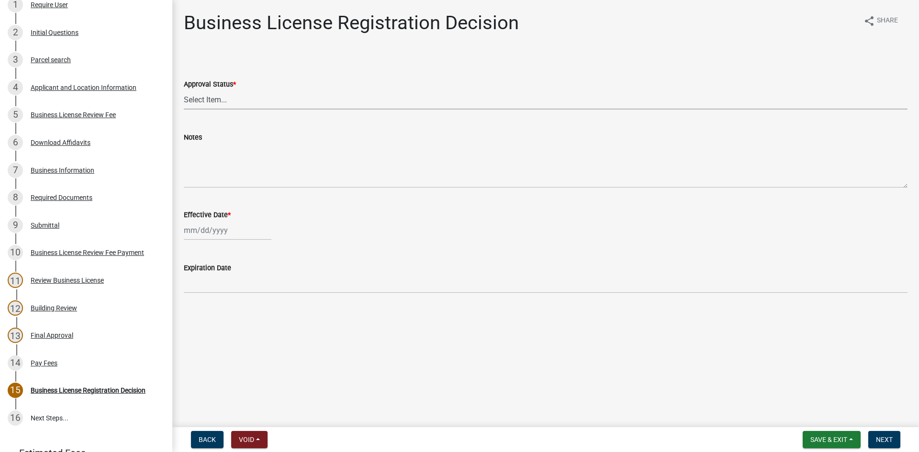
click at [231, 101] on select "Select Item... Approved Denied" at bounding box center [546, 100] width 724 height 20
click at [184, 90] on select "Select Item... Approved Denied" at bounding box center [546, 100] width 724 height 20
select select "4b86b809-39dd-4c68-9f3d-fdb3e7050482"
click at [211, 235] on div at bounding box center [228, 231] width 88 height 20
select select "9"
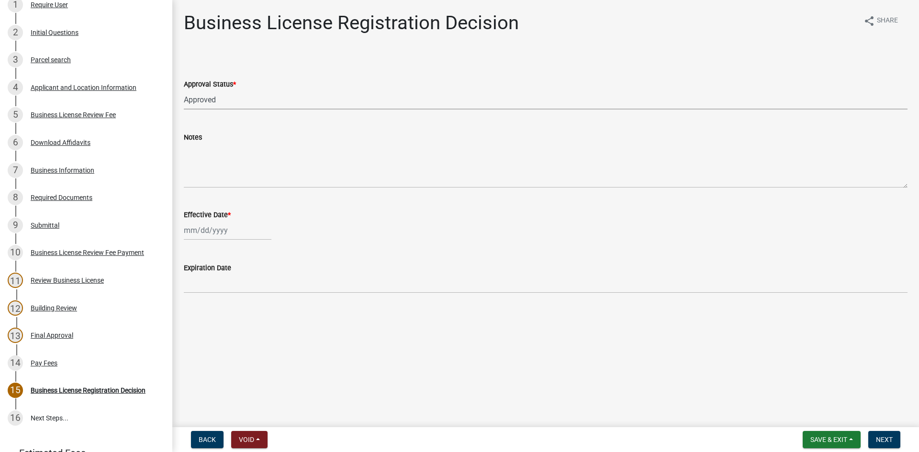
select select "2025"
click at [213, 297] on div "9" at bounding box center [208, 296] width 15 height 15
type input "[DATE]"
click at [894, 442] on button "Next" at bounding box center [884, 439] width 32 height 17
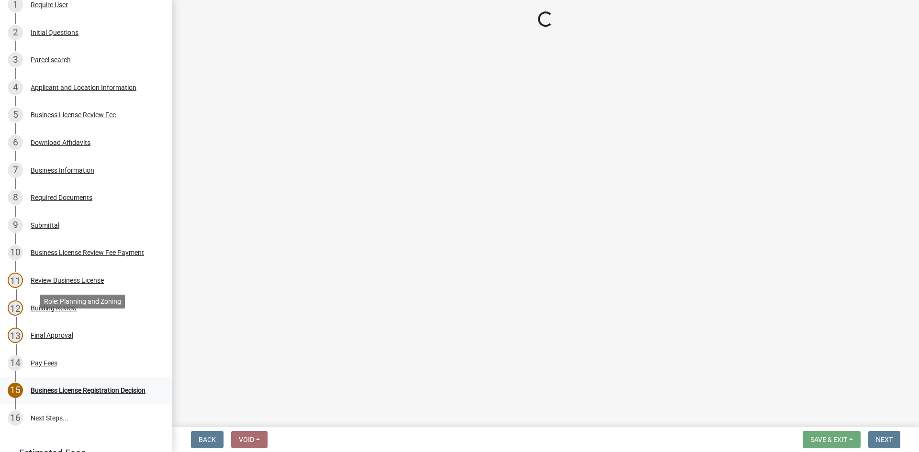
scroll to position [263, 0]
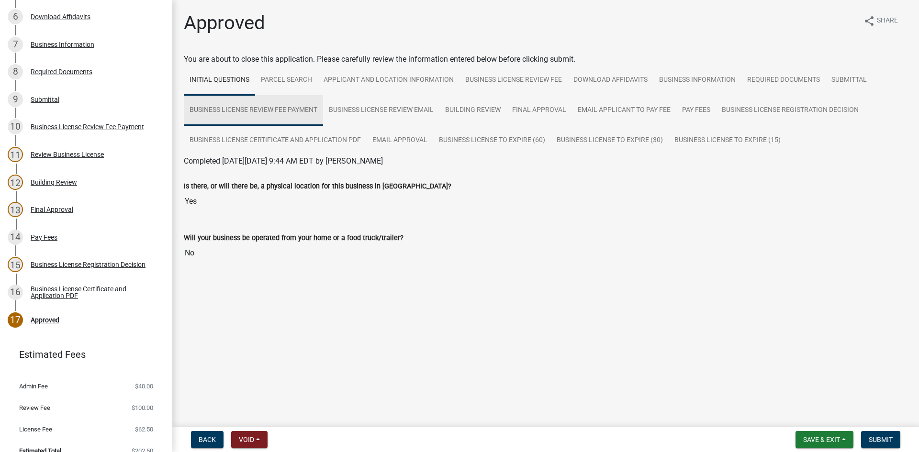
click at [317, 117] on link "Business License Review Fee Payment" at bounding box center [253, 110] width 139 height 31
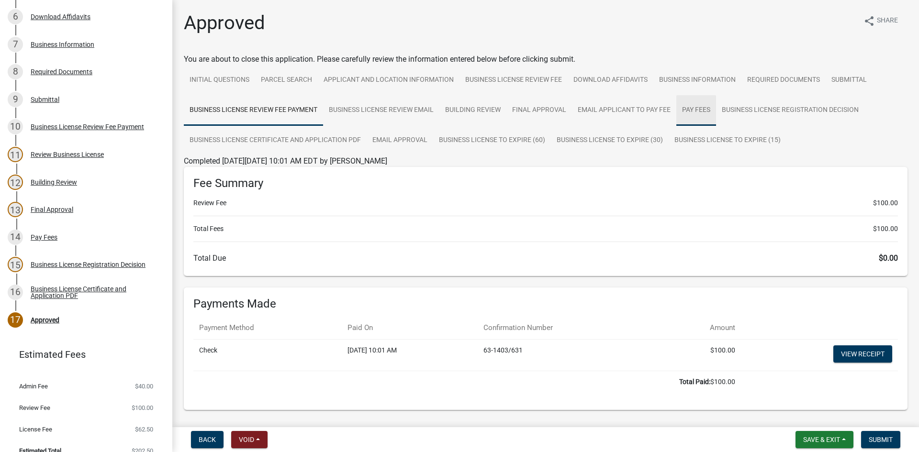
click at [693, 111] on link "Pay Fees" at bounding box center [696, 110] width 40 height 31
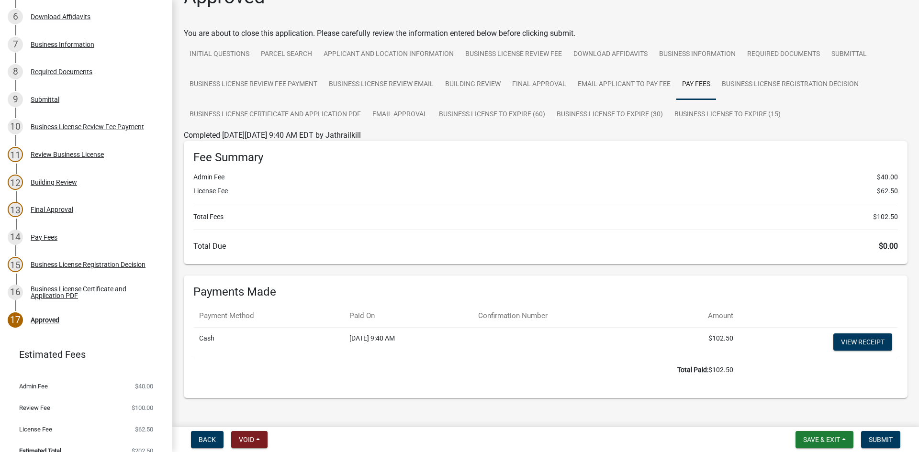
scroll to position [49, 0]
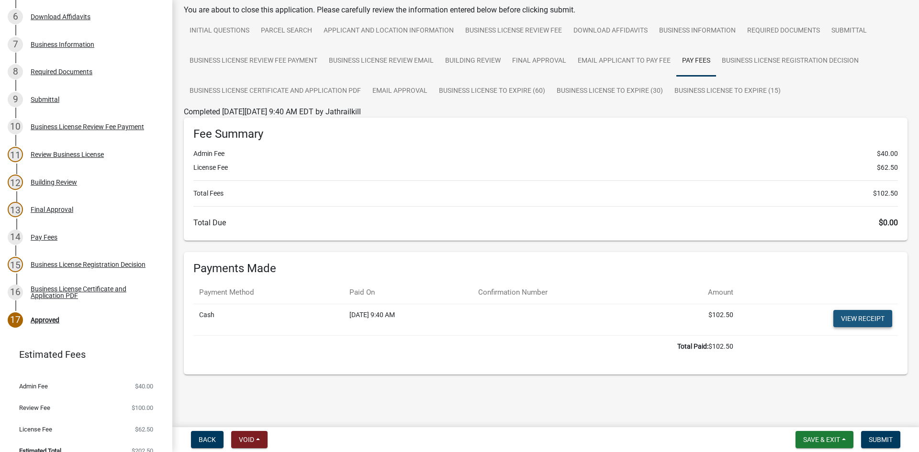
click at [842, 325] on link "View receipt" at bounding box center [862, 318] width 59 height 17
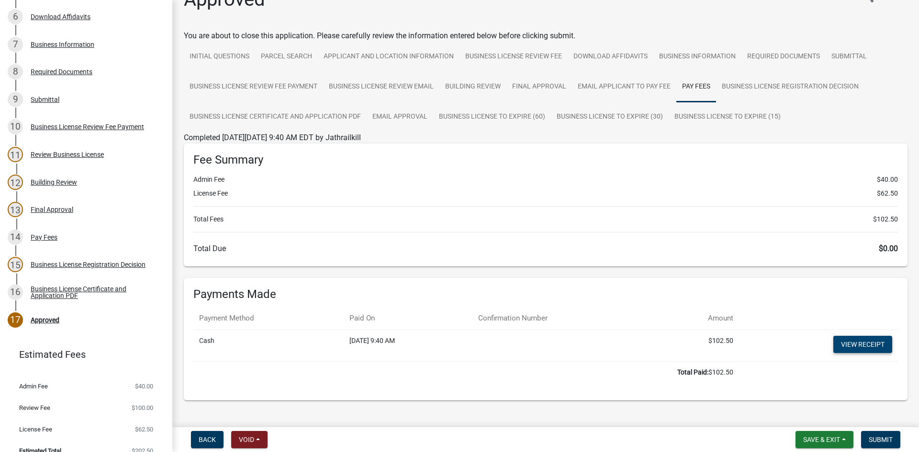
scroll to position [0, 0]
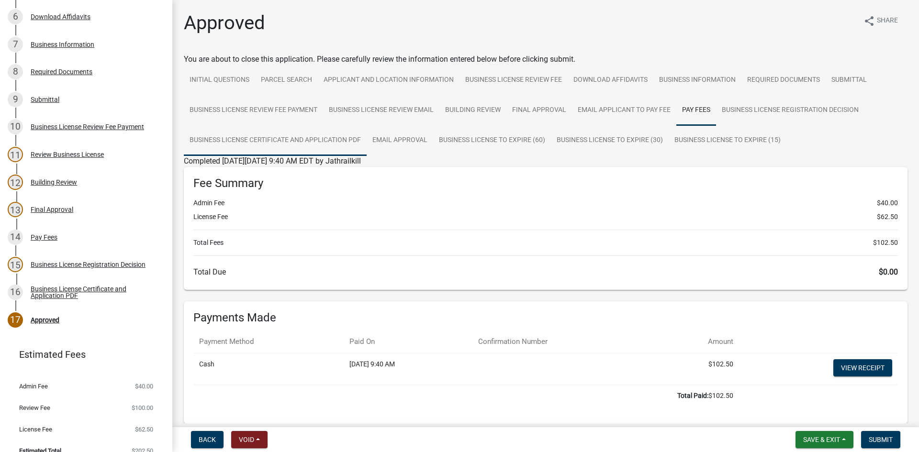
click at [297, 153] on link "Business License Certificate and Application PDF" at bounding box center [275, 140] width 183 height 31
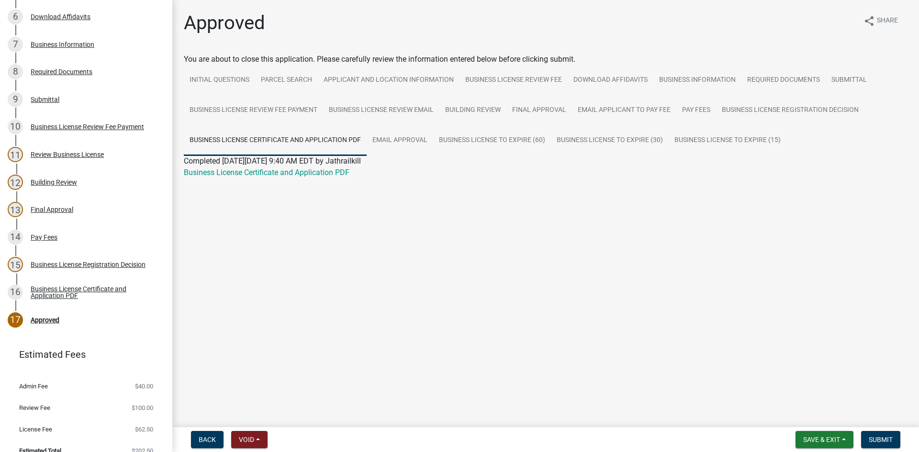
click at [336, 163] on span "Completed [DATE][DATE] 9:40 AM EDT by Jathrailkill" at bounding box center [272, 161] width 177 height 9
click at [334, 168] on div "Business License Certificate and Application PDF" at bounding box center [546, 172] width 738 height 11
click at [335, 172] on link "Business License Certificate and Application PDF" at bounding box center [267, 172] width 166 height 9
